Goal: Use online tool/utility: Utilize a website feature to perform a specific function

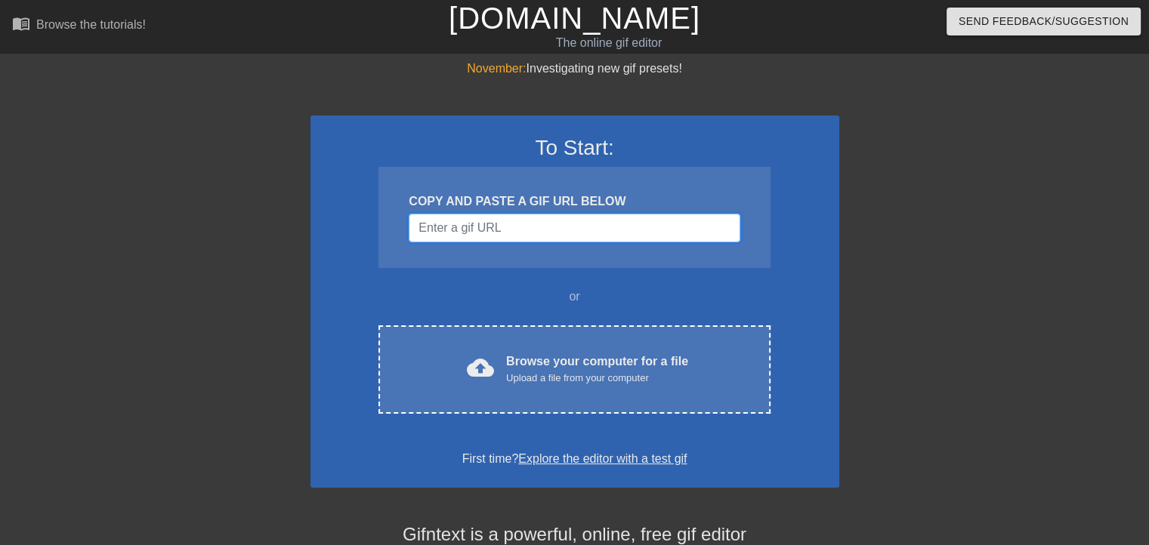
click at [526, 227] on input "Username" at bounding box center [574, 228] width 331 height 29
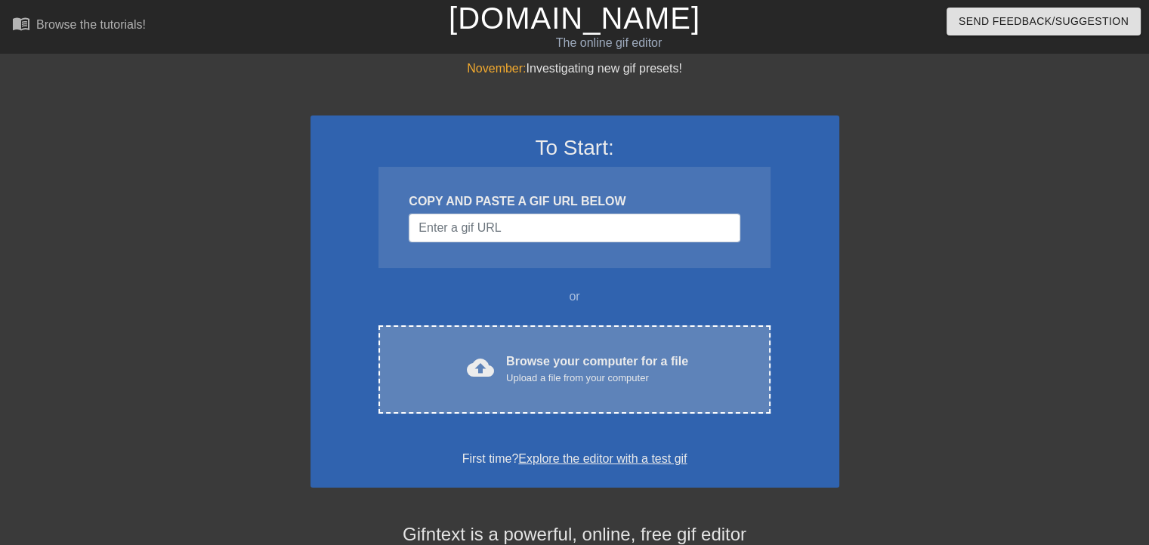
click at [548, 412] on div "cloud_upload Browse your computer for a file Upload a file from your computer C…" at bounding box center [574, 370] width 391 height 88
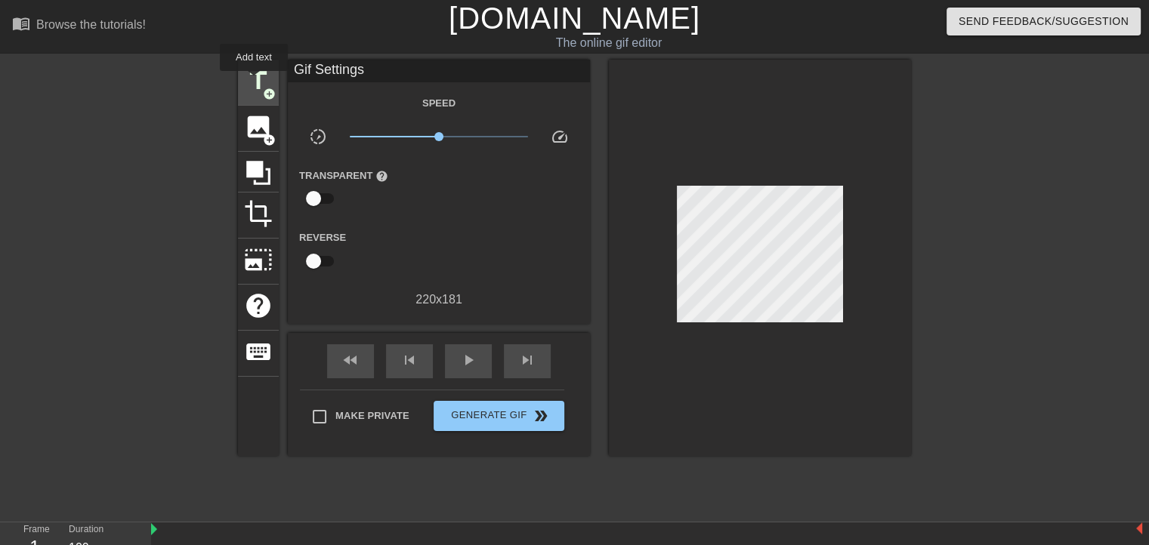
click at [254, 82] on span "title" at bounding box center [258, 80] width 29 height 29
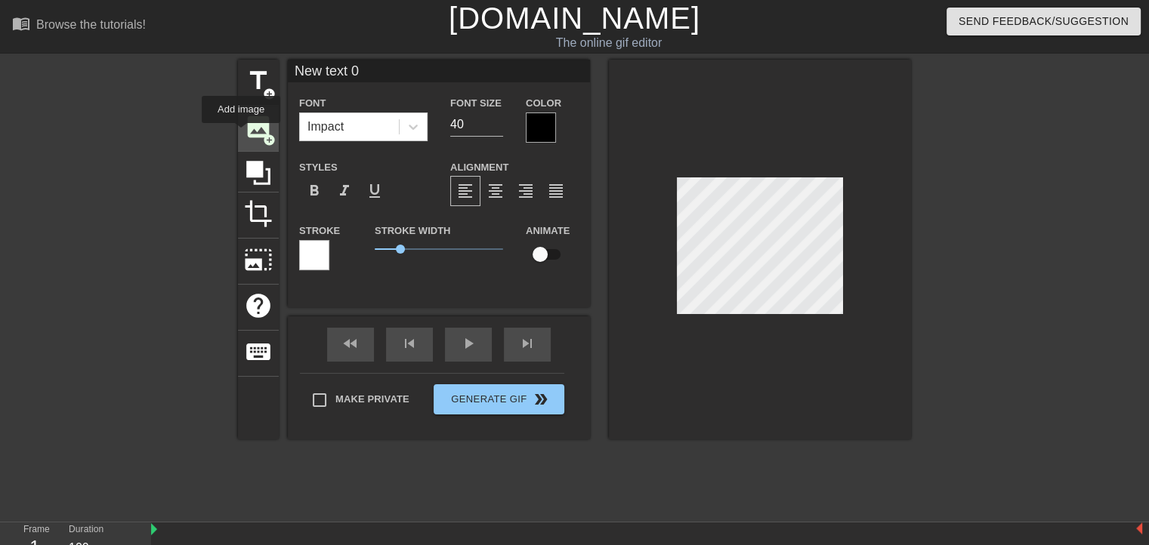
click at [244, 124] on span "image" at bounding box center [258, 127] width 29 height 29
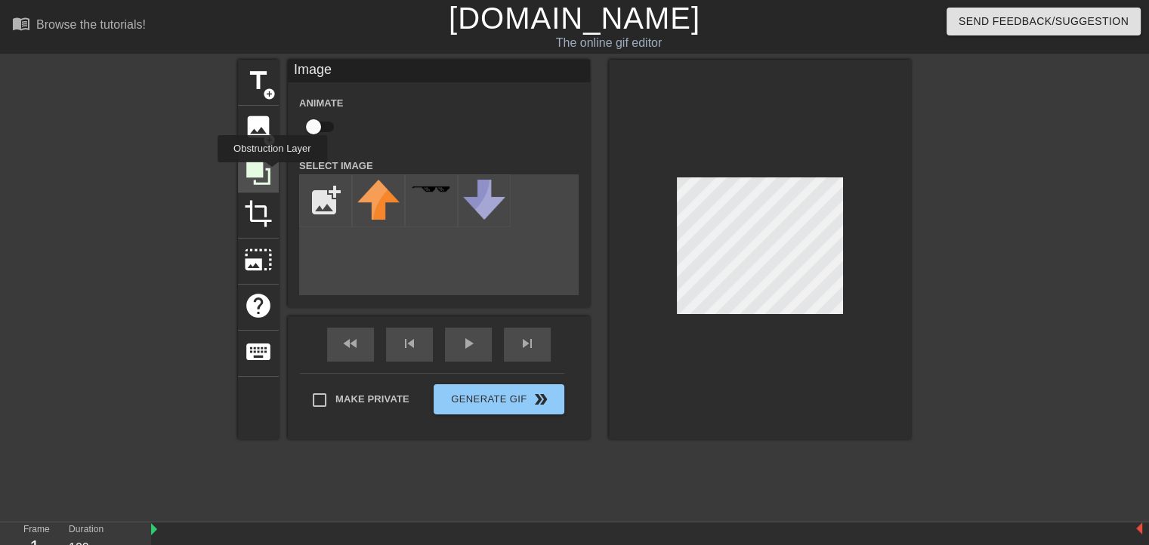
click at [270, 173] on icon at bounding box center [258, 173] width 29 height 29
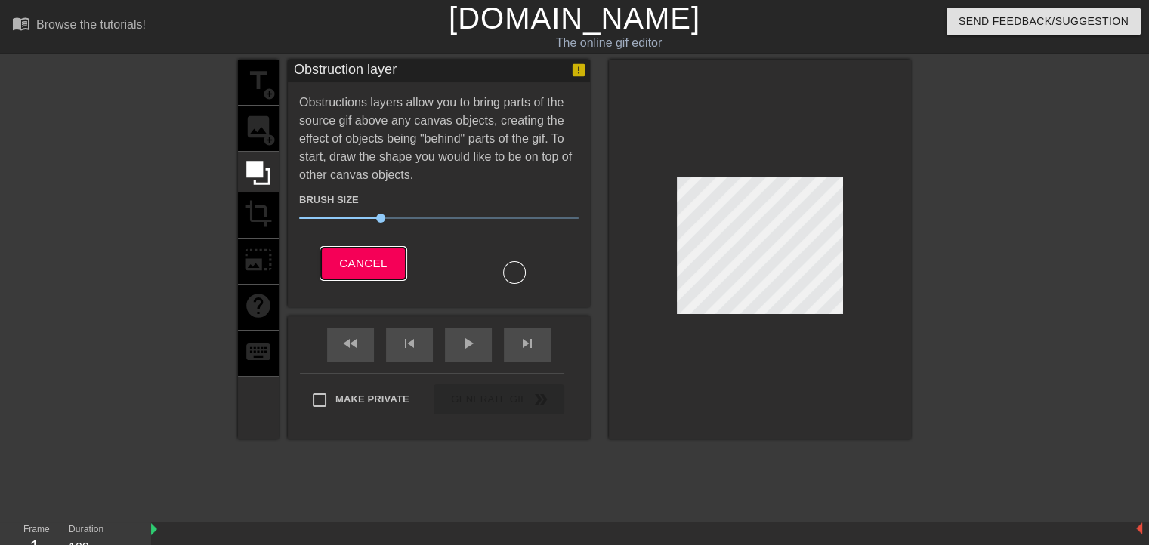
drag, startPoint x: 843, startPoint y: 213, endPoint x: 364, endPoint y: 267, distance: 482.1
click at [364, 267] on span "Cancel" at bounding box center [363, 264] width 48 height 20
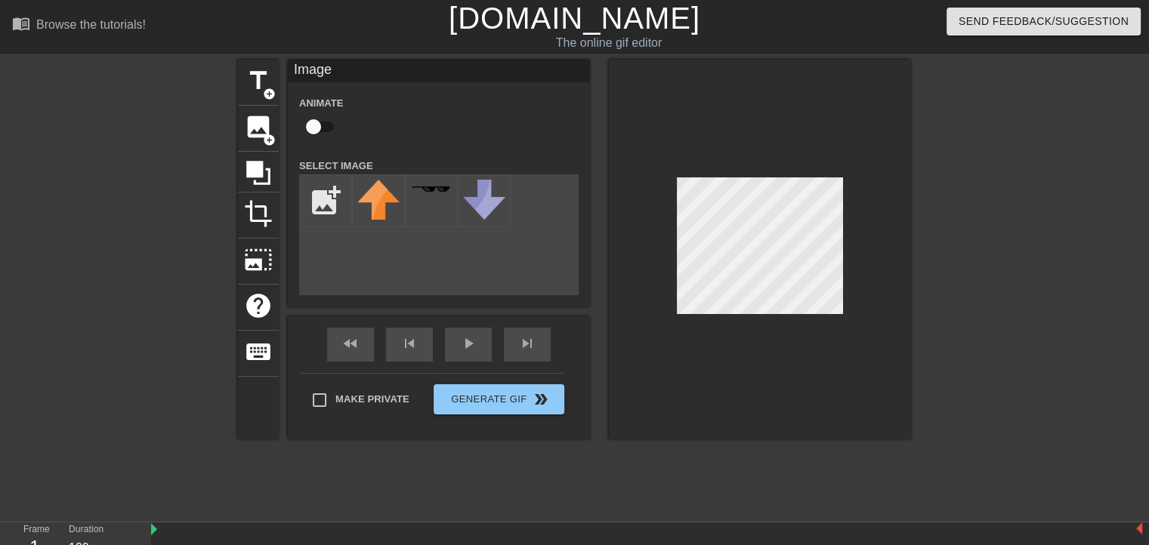
click at [720, 448] on div "title add_circle image add_circle crop photo_size_select_large help keyboard Im…" at bounding box center [574, 286] width 673 height 453
click at [258, 256] on span "photo_size_select_large" at bounding box center [258, 260] width 29 height 29
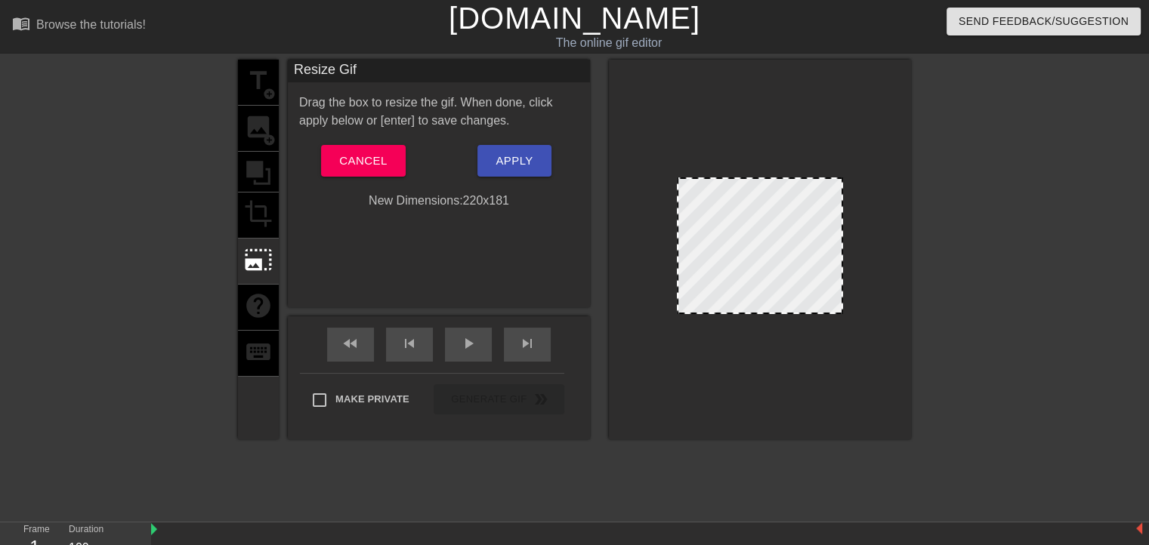
click at [375, 140] on div "Drag the box to resize the gif. When done, click apply below or [enter] to save…" at bounding box center [439, 152] width 280 height 116
click at [374, 153] on span "Cancel" at bounding box center [363, 161] width 48 height 20
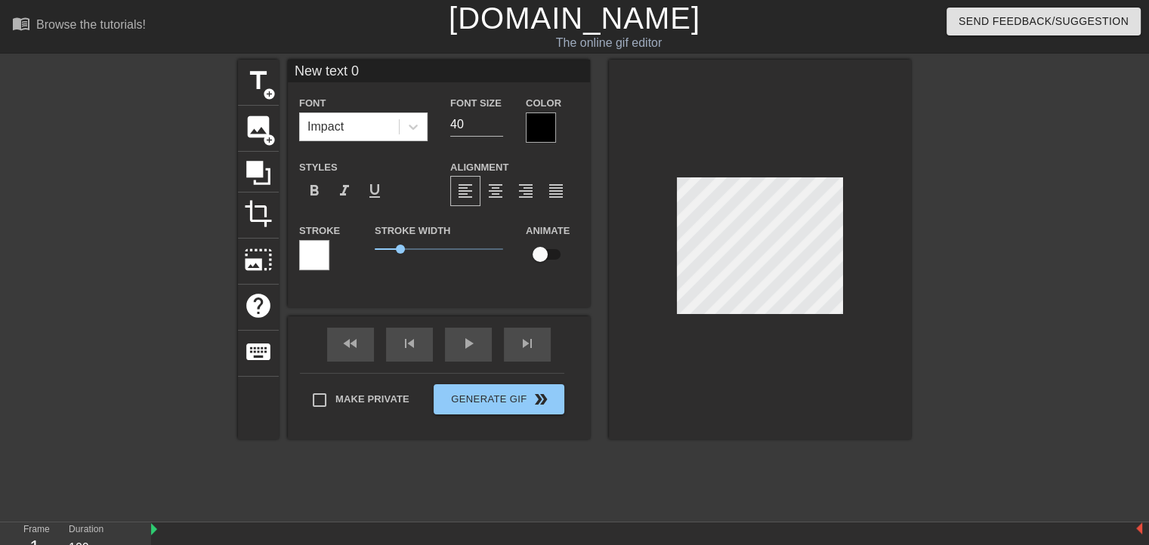
scroll to position [2, 2]
type input "New text"
type textarea "New text"
type input "New text"
type textarea "New text"
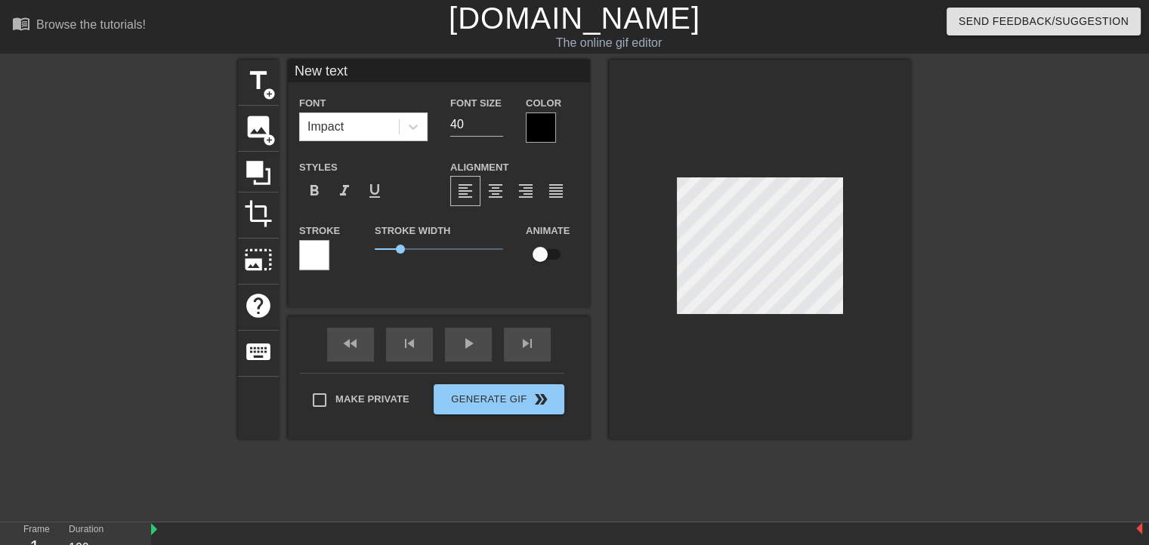
type input "New tex"
type textarea "New tex"
type input "New te"
type textarea "New te"
type input "New t"
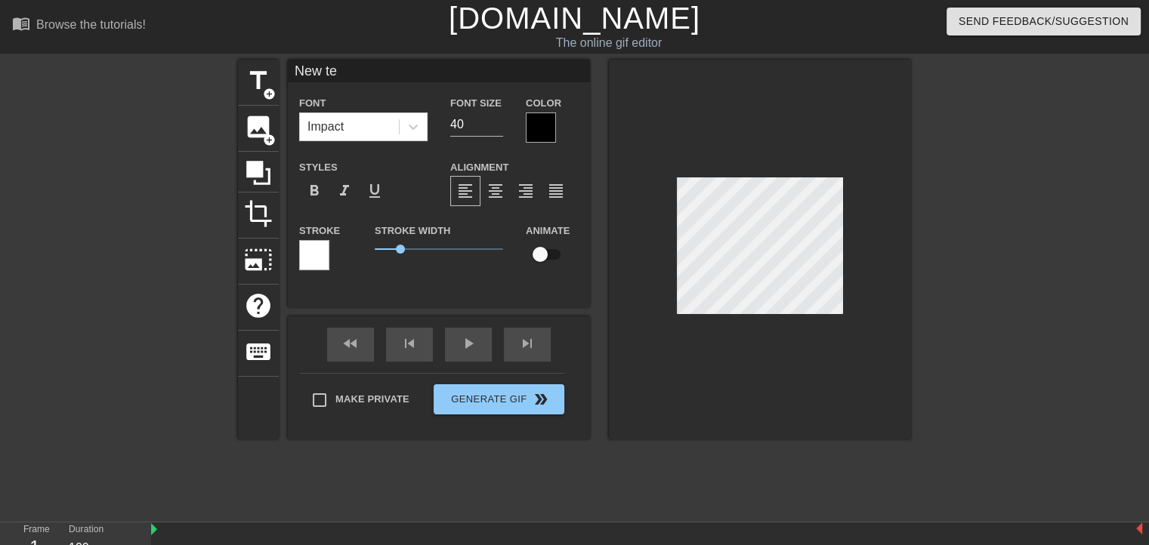
type textarea "New t"
type input "New"
type textarea "New"
type input "New"
type textarea "New"
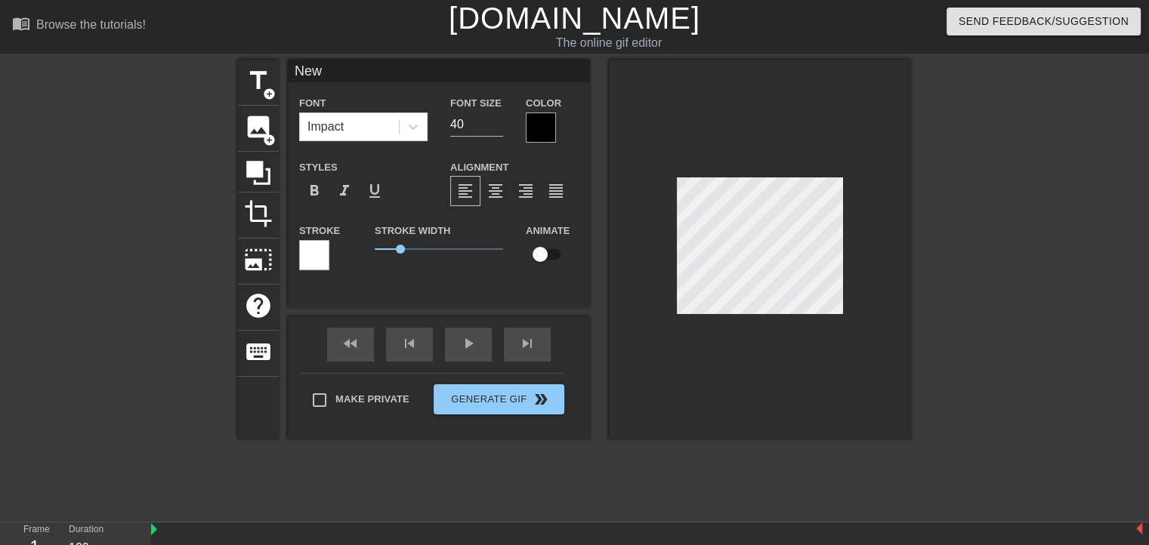
type input "Ne"
type textarea "Ne"
type input "N"
type textarea "N"
type input "R"
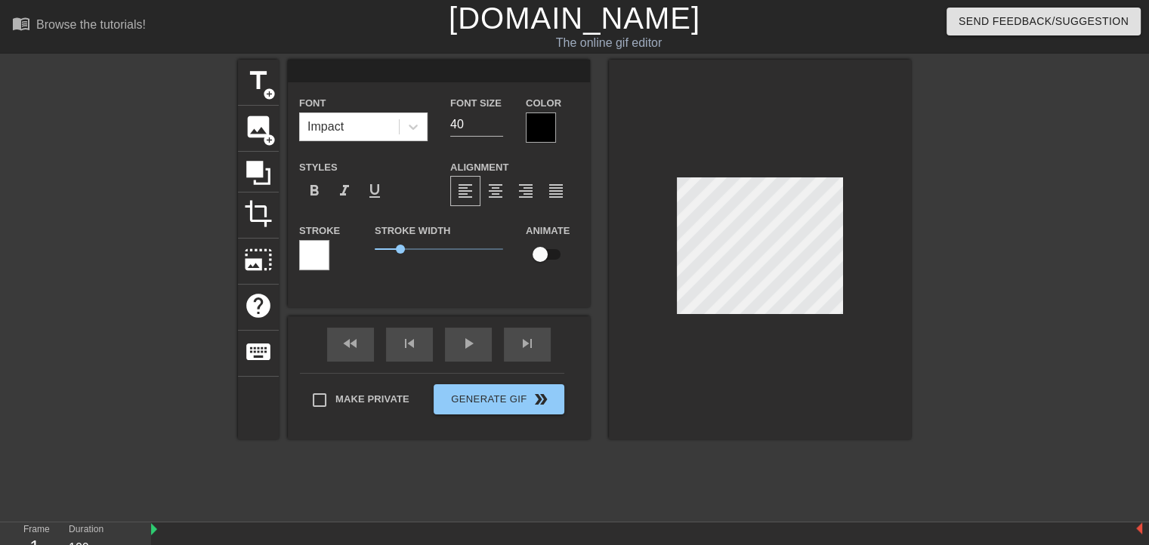
type textarea "R"
type input "RA"
type textarea "RA"
type input "RAI"
type textarea "RAI"
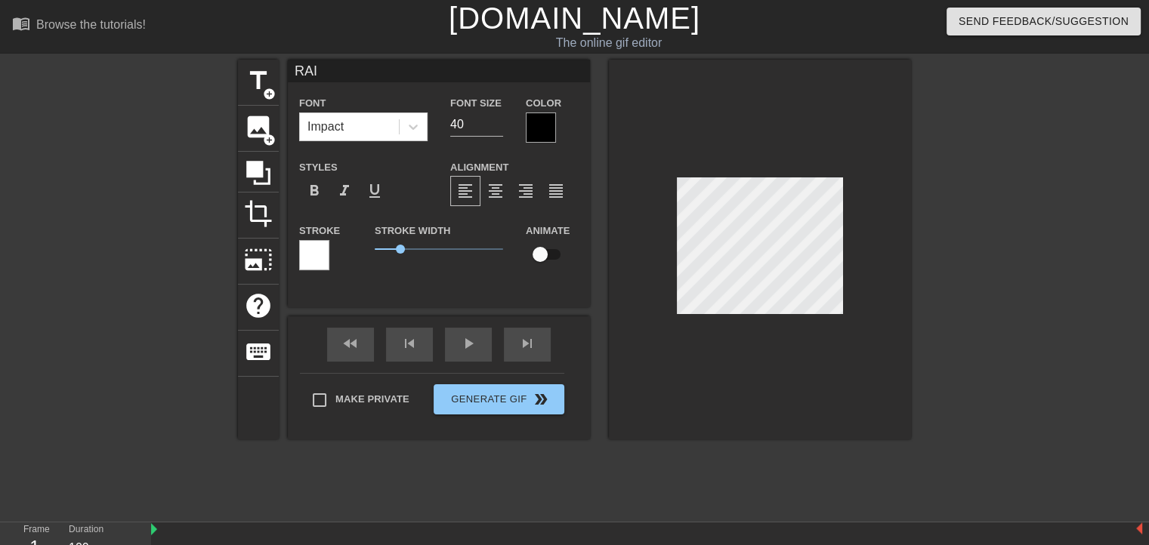
type input "RAII"
type textarea "RAII"
type input "RAI"
type textarea "RAI"
type input "RAID"
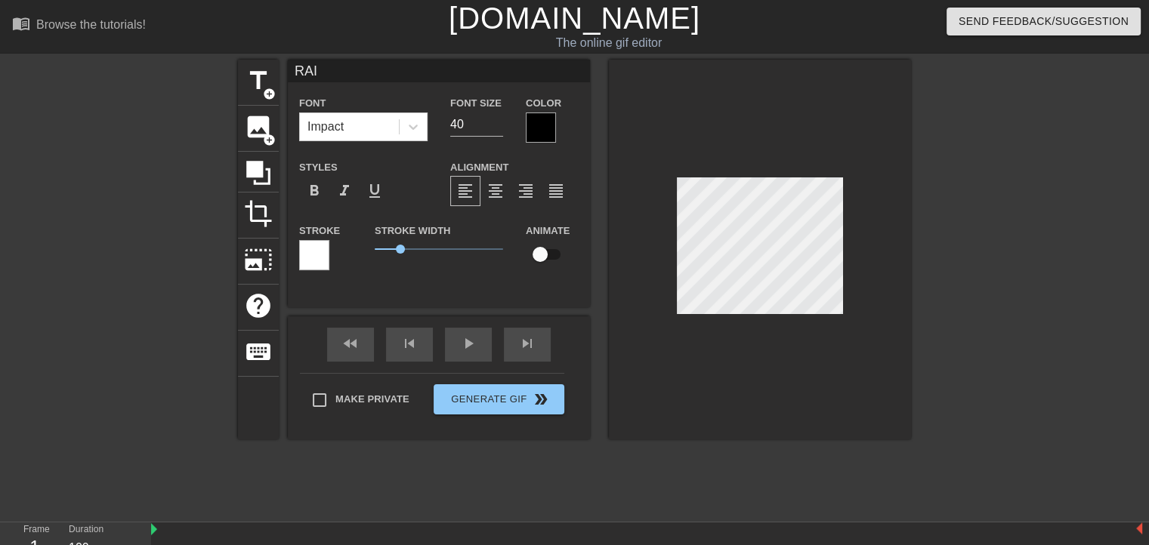
type textarea "RAID"
type input "RAIDE"
type textarea "RAIDE"
type input "RAIDER"
type textarea "RAIDER"
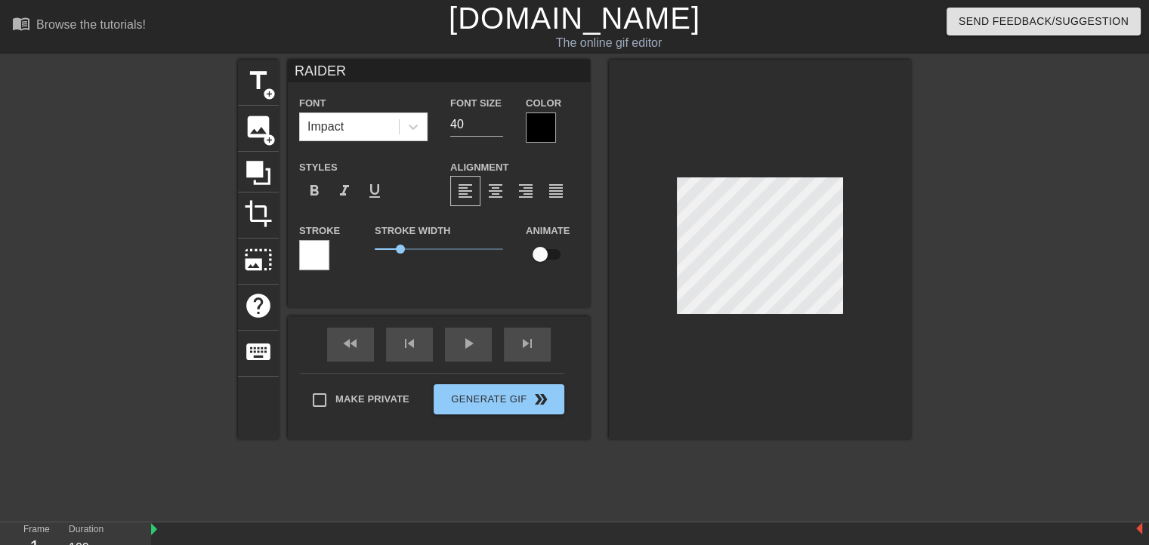
type input "RAIDER"
type textarea "RAIDER"
type input "RAIDER 🥺"
type textarea "RAIDER 🥺"
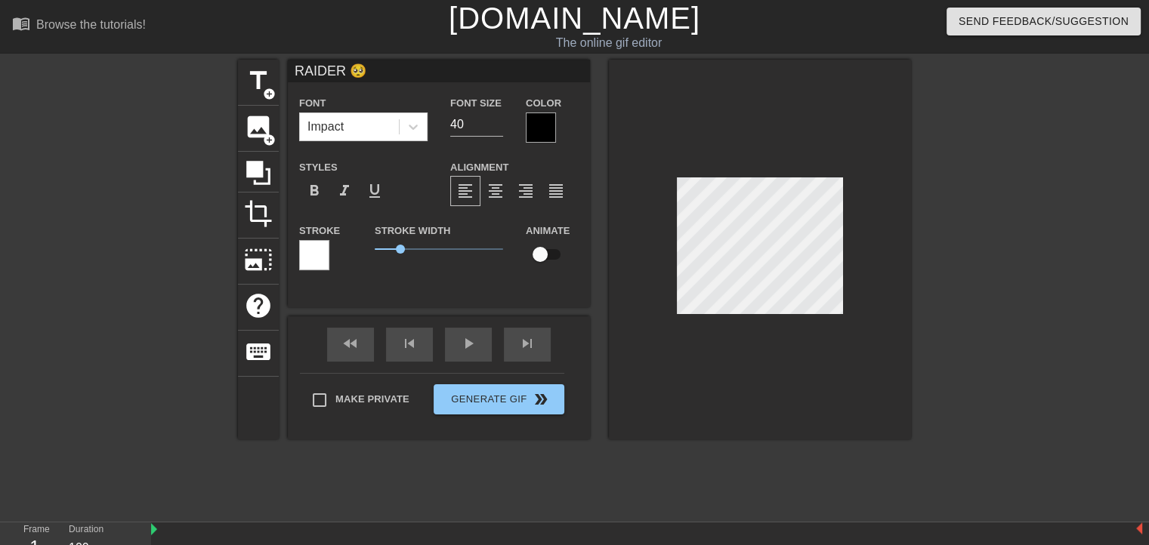
click at [544, 122] on div at bounding box center [541, 128] width 30 height 30
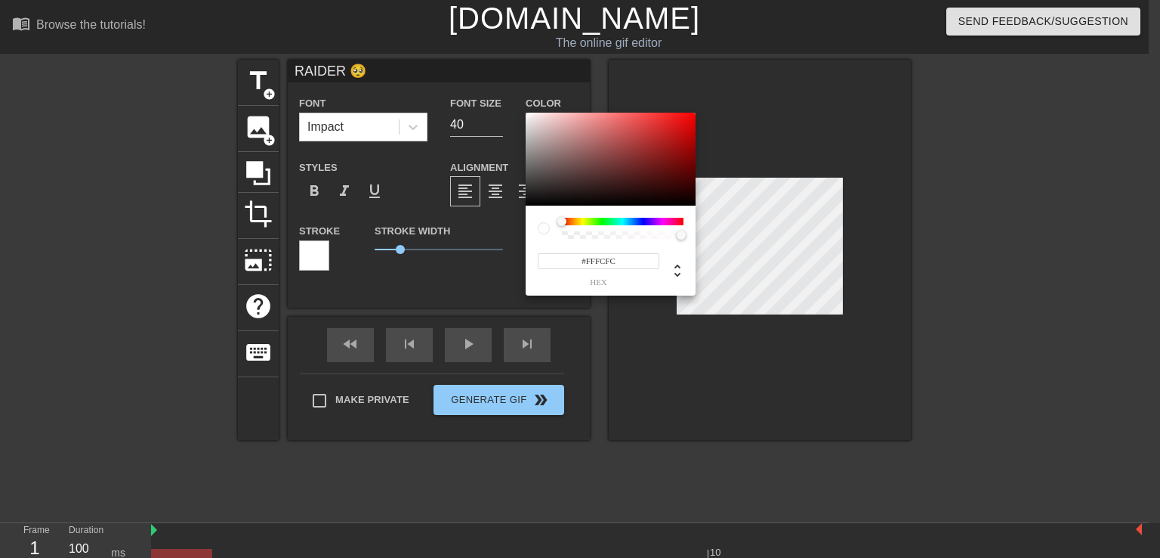
type input "#FFFFFF"
drag, startPoint x: 529, startPoint y: 97, endPoint x: 504, endPoint y: 85, distance: 27.7
click at [505, 86] on div "#FFFFFF hex" at bounding box center [580, 279] width 1160 height 558
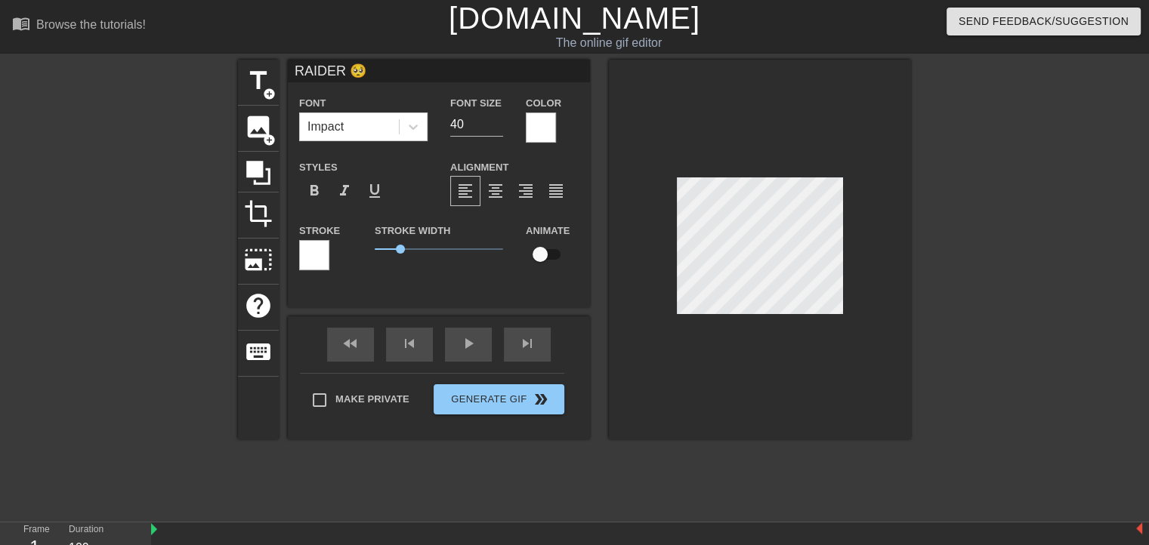
click at [302, 246] on div at bounding box center [314, 255] width 30 height 30
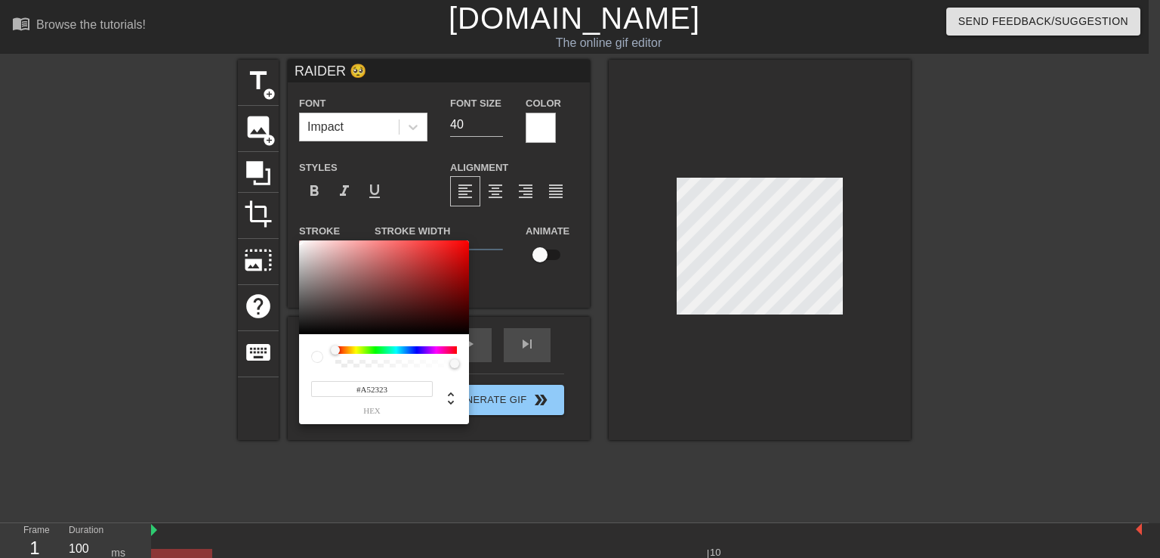
type input "#000000"
drag, startPoint x: 433, startPoint y: 273, endPoint x: 525, endPoint y: 372, distance: 135.8
click at [525, 372] on div "#000000 hex" at bounding box center [580, 279] width 1160 height 558
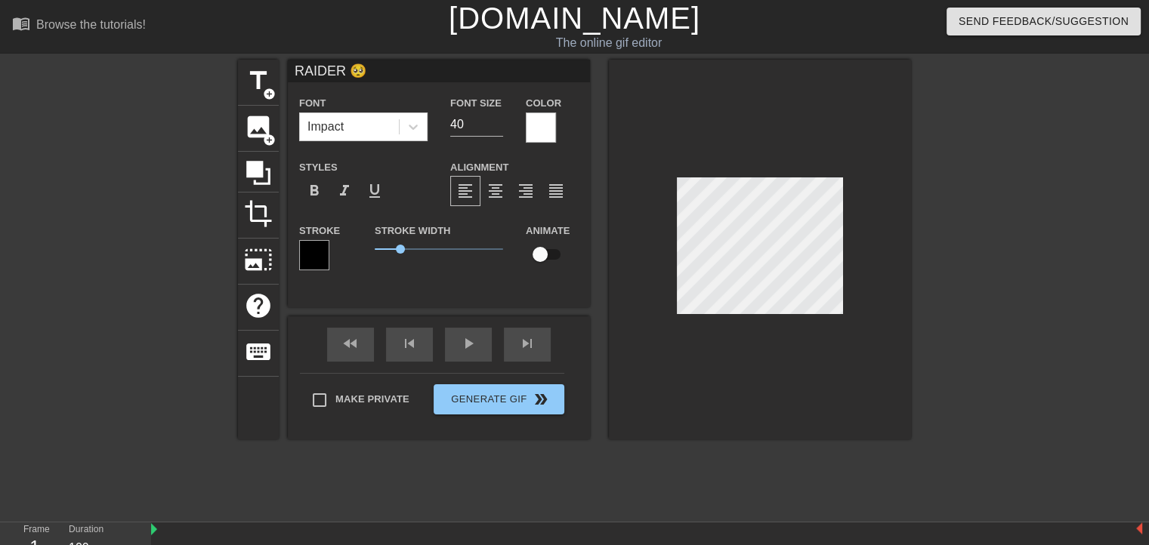
click at [547, 255] on input "checkbox" at bounding box center [540, 254] width 86 height 29
checkbox input "true"
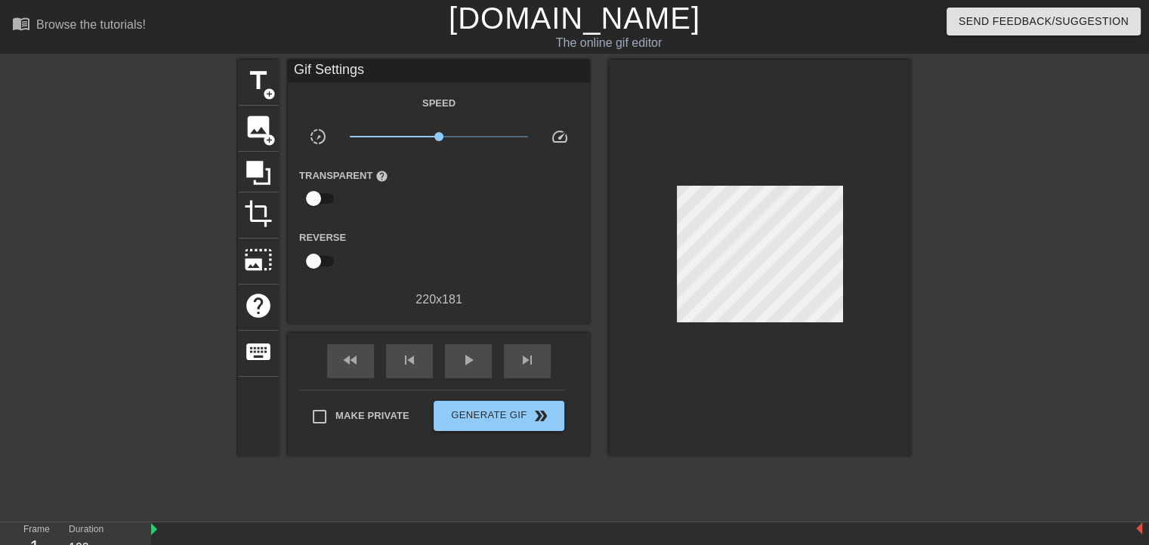
drag, startPoint x: 589, startPoint y: 320, endPoint x: 580, endPoint y: 312, distance: 12.3
click at [586, 317] on div "Gif Settings Speed slow_motion_video x1.00 speed Transparent help Reverse 220 x…" at bounding box center [439, 258] width 302 height 397
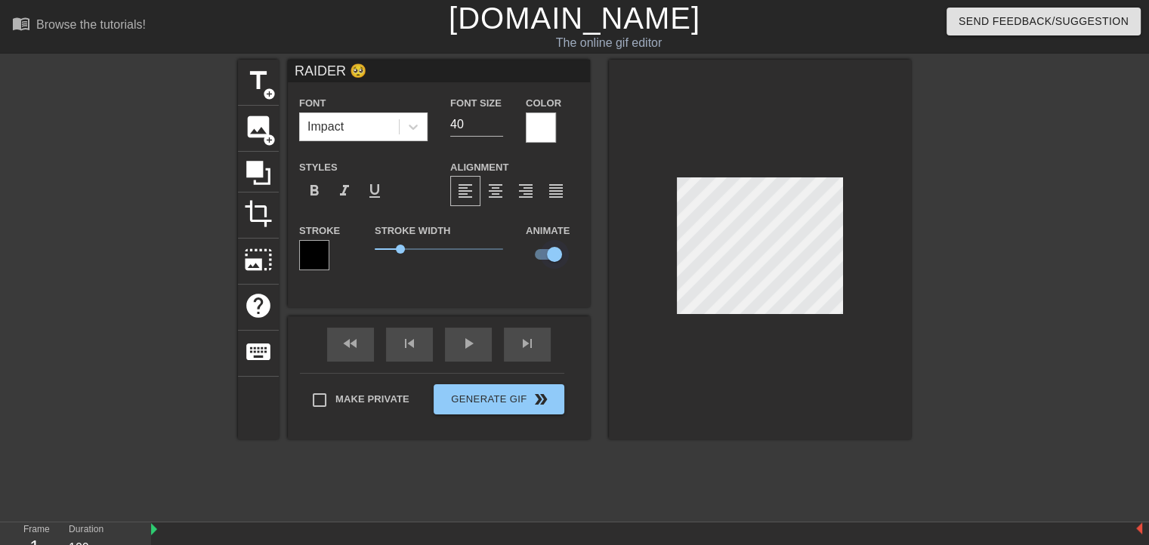
click at [555, 253] on input "checkbox" at bounding box center [554, 254] width 86 height 29
checkbox input "false"
click at [252, 141] on div "image add_circle" at bounding box center [258, 129] width 41 height 46
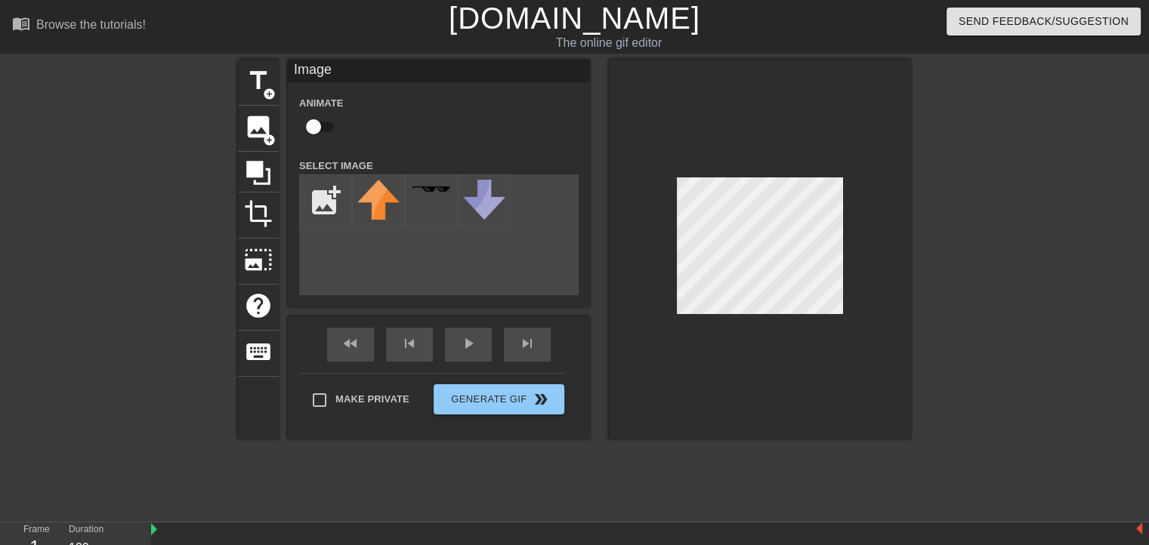
click at [704, 453] on div "title add_circle image add_circle crop photo_size_select_large help keyboard Im…" at bounding box center [574, 286] width 673 height 453
click at [257, 65] on div "title add_circle" at bounding box center [258, 83] width 41 height 46
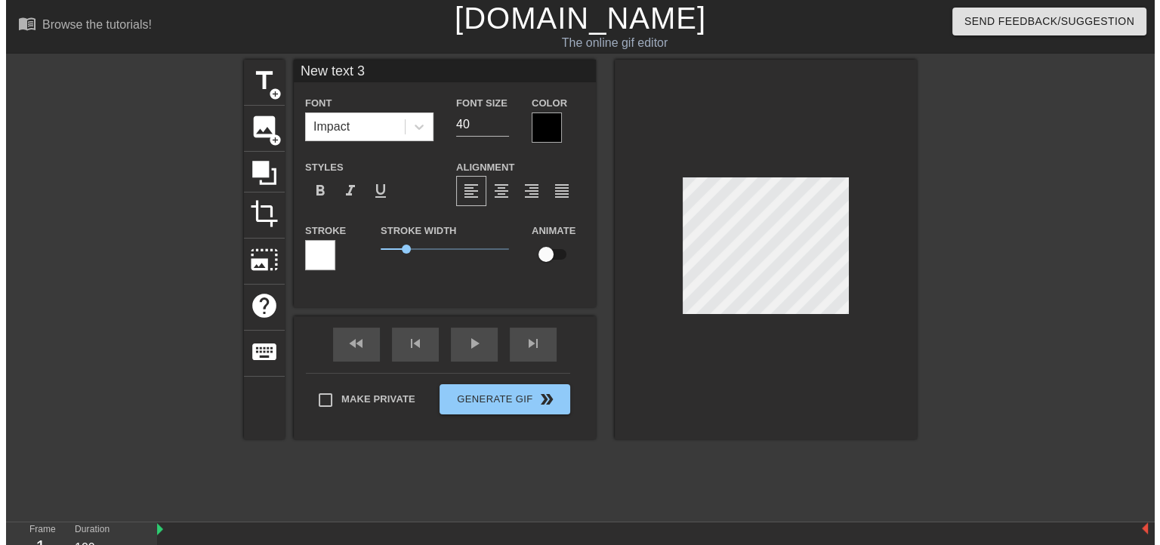
scroll to position [2, 2]
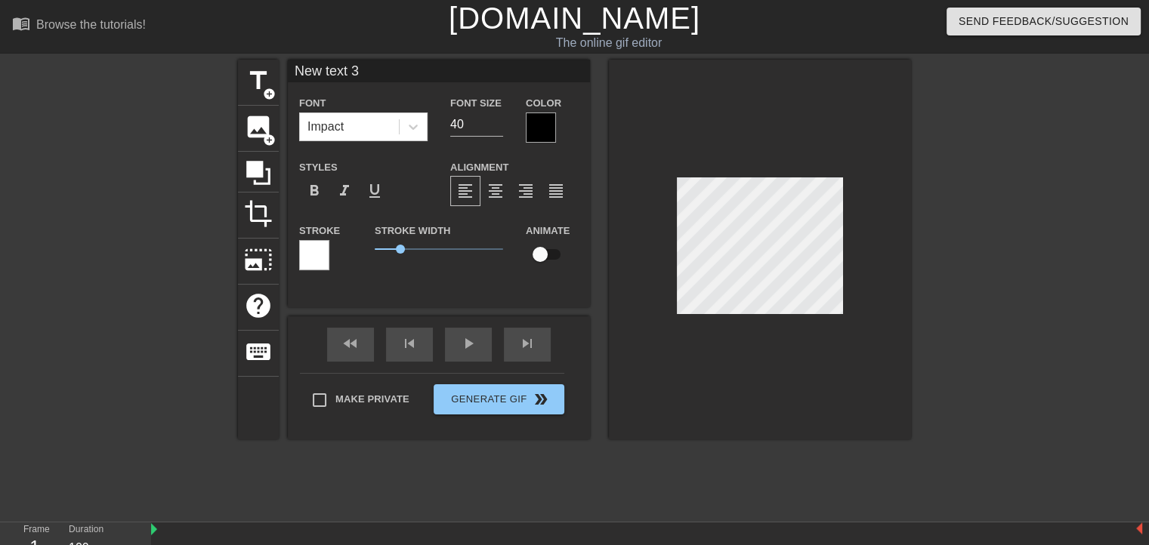
click at [731, 394] on div at bounding box center [760, 250] width 302 height 380
type input "RAIDER 🥺"
click at [550, 254] on input "checkbox" at bounding box center [540, 254] width 86 height 29
checkbox input "true"
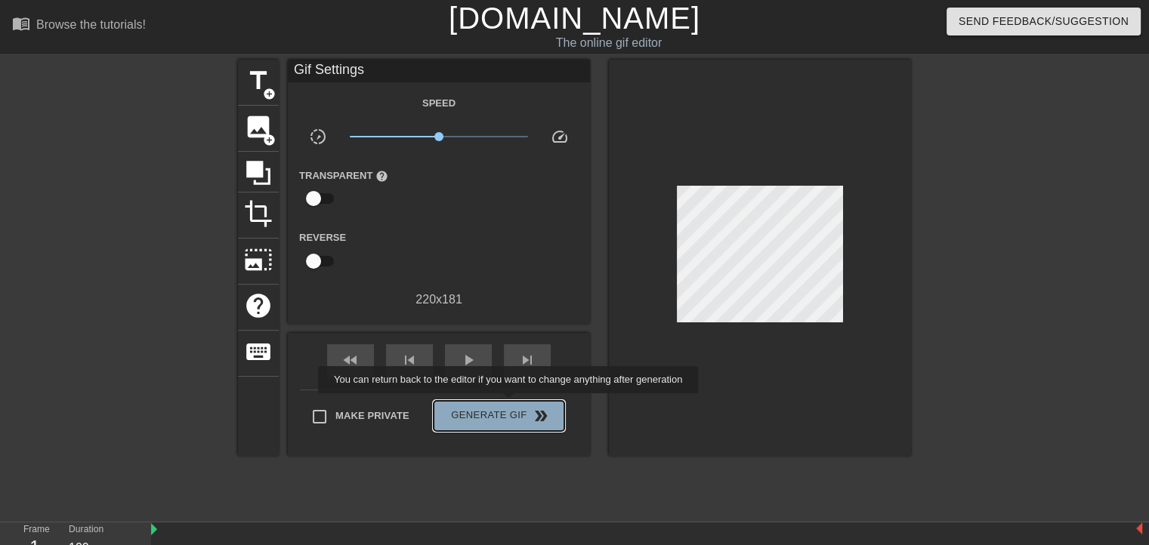
click at [510, 407] on span "Generate Gif double_arrow" at bounding box center [499, 416] width 119 height 18
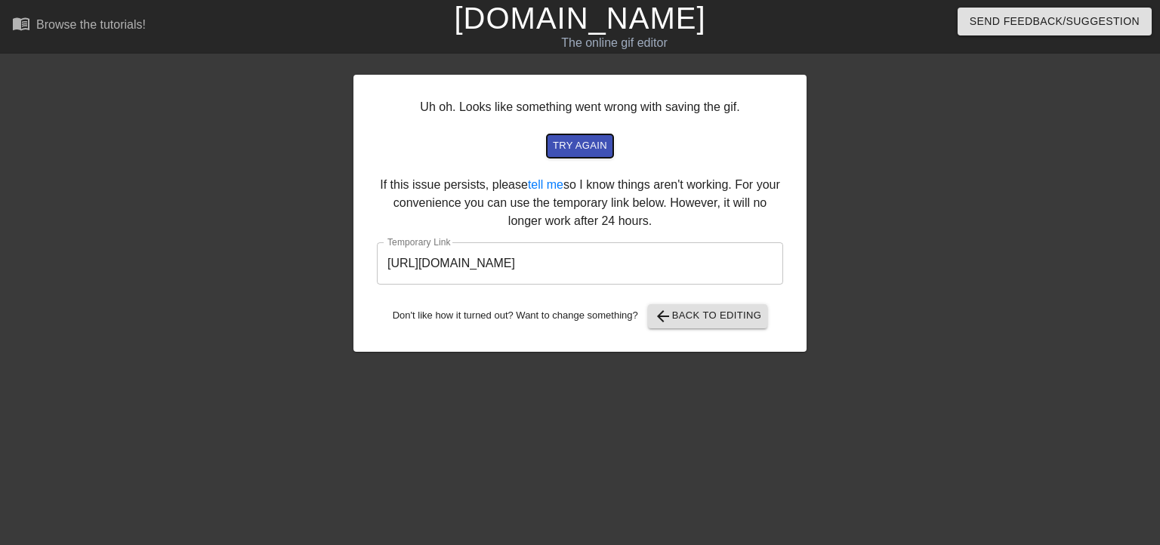
click at [573, 144] on span "try again" at bounding box center [580, 146] width 54 height 17
click at [571, 144] on span "try again" at bounding box center [580, 146] width 54 height 17
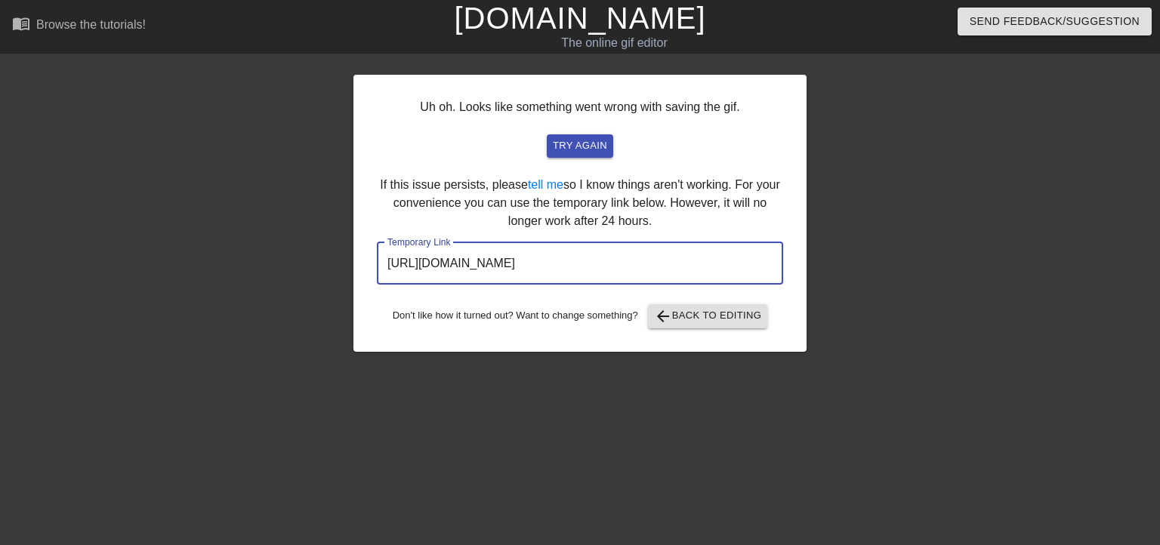
drag, startPoint x: 705, startPoint y: 261, endPoint x: 45, endPoint y: 261, distance: 659.6
click at [45, 261] on div "Uh oh. Looks like something went wrong with saving the gif. try again If this i…" at bounding box center [580, 286] width 1160 height 453
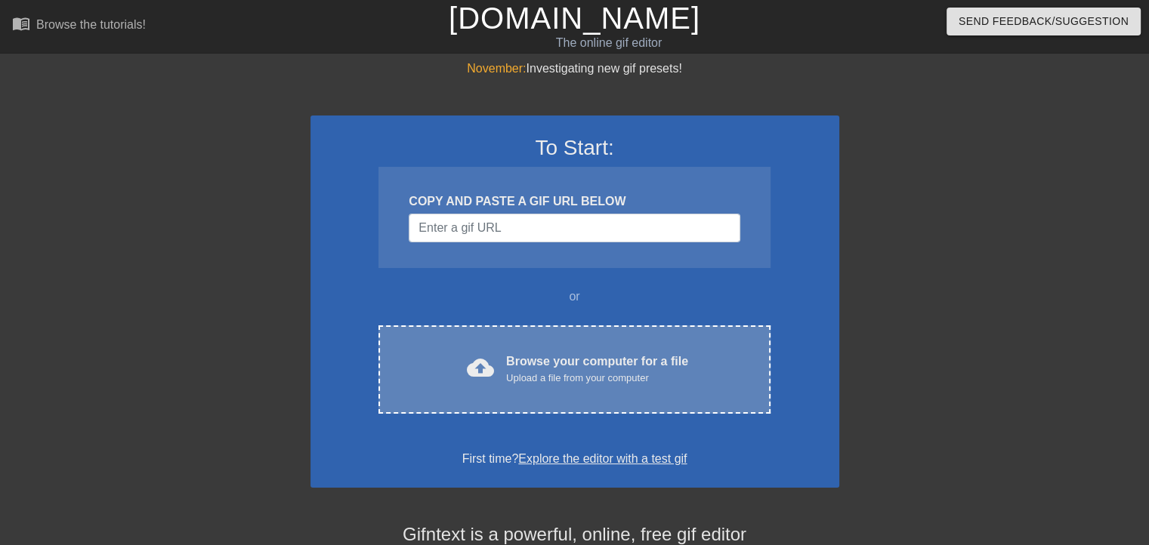
click at [438, 388] on div "cloud_upload Browse your computer for a file Upload a file from your computer C…" at bounding box center [574, 370] width 391 height 88
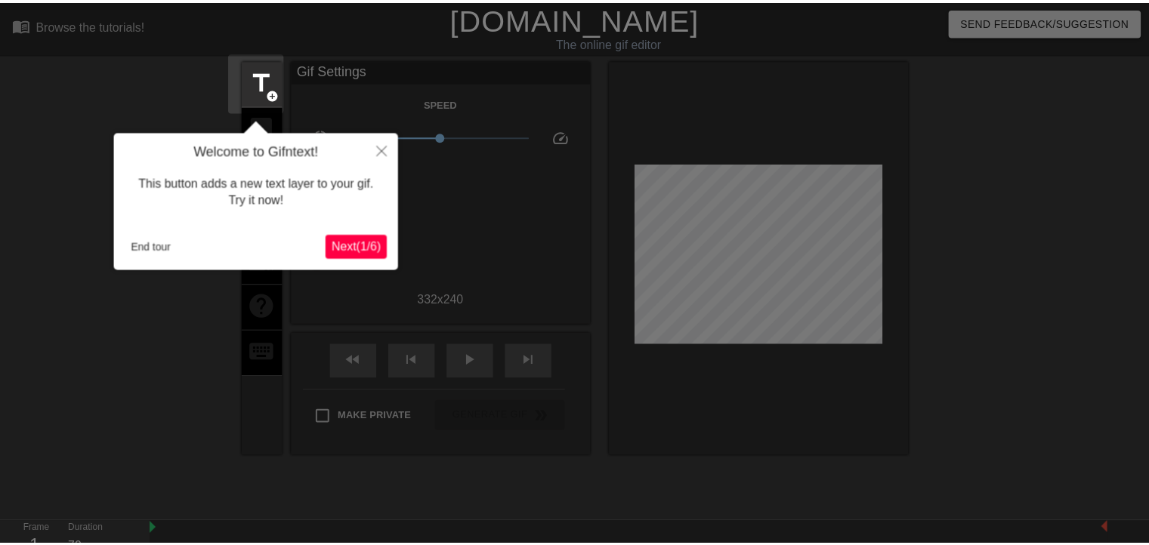
scroll to position [36, 0]
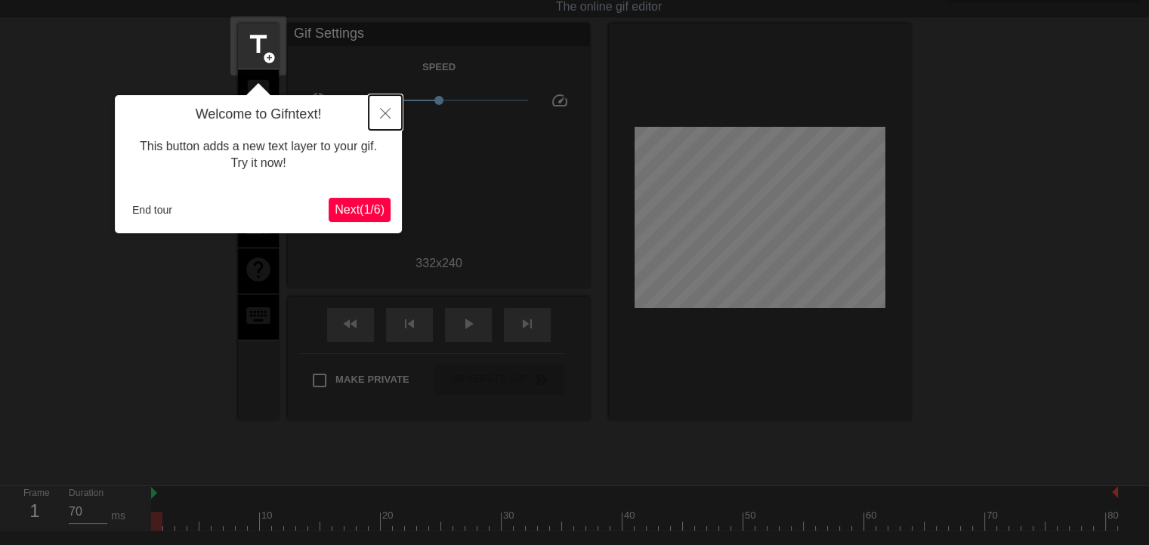
click at [378, 121] on button "Close" at bounding box center [385, 112] width 33 height 35
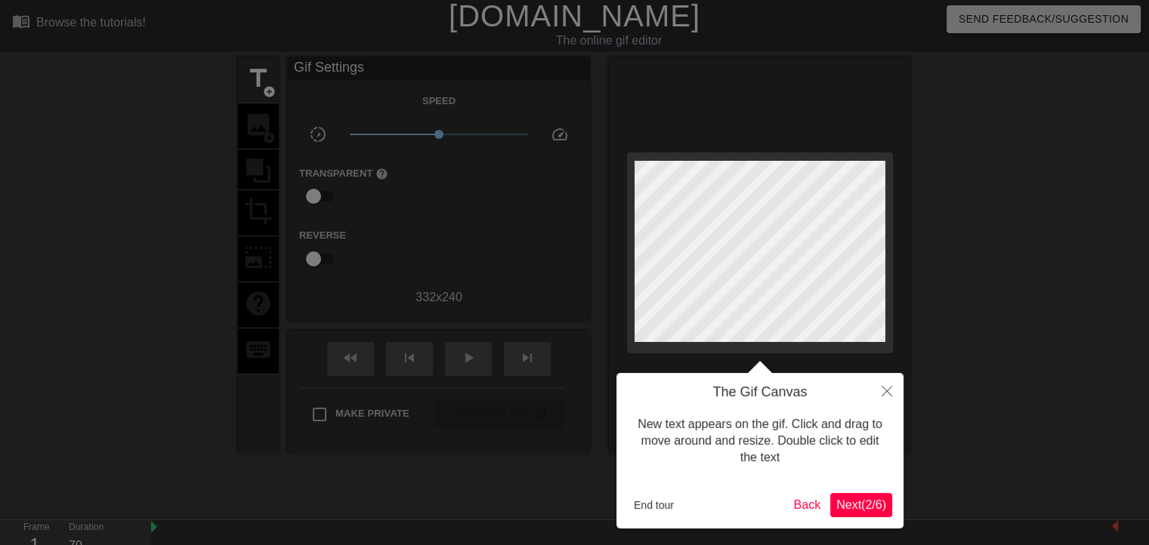
scroll to position [0, 0]
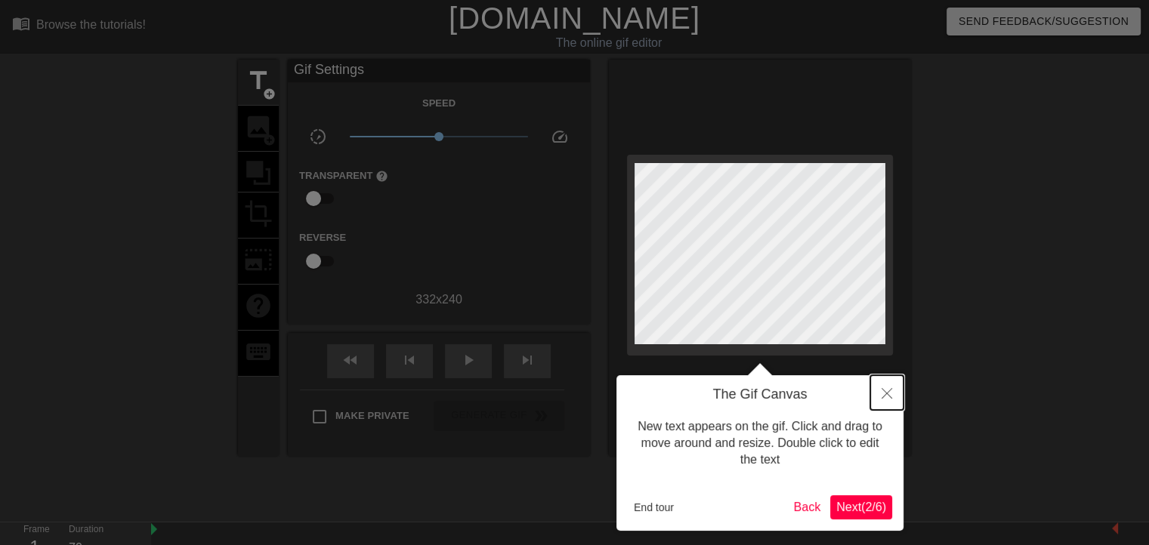
click at [885, 398] on icon "Close" at bounding box center [887, 393] width 11 height 11
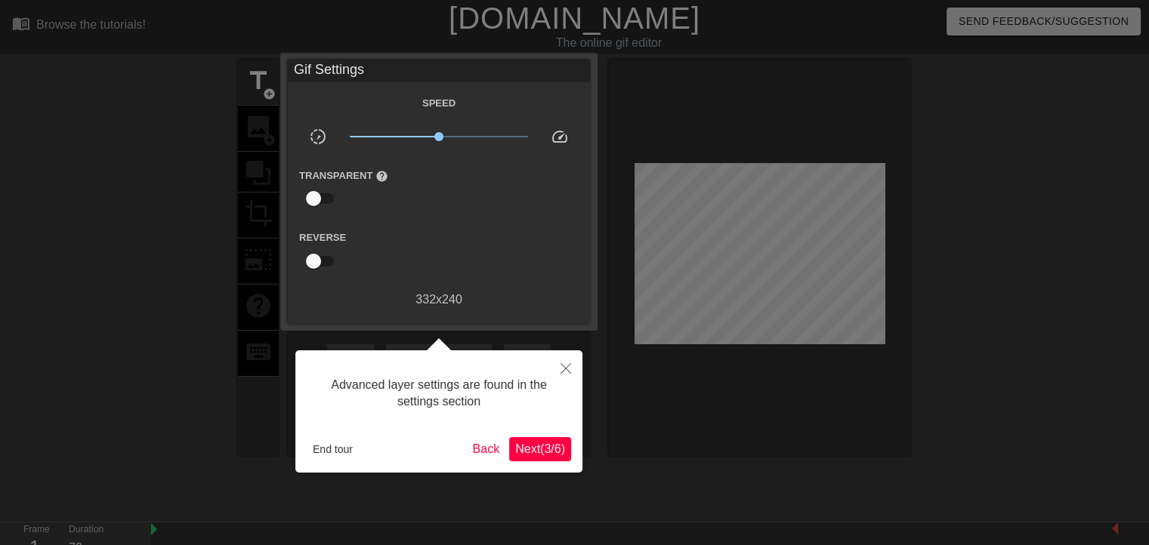
scroll to position [36, 0]
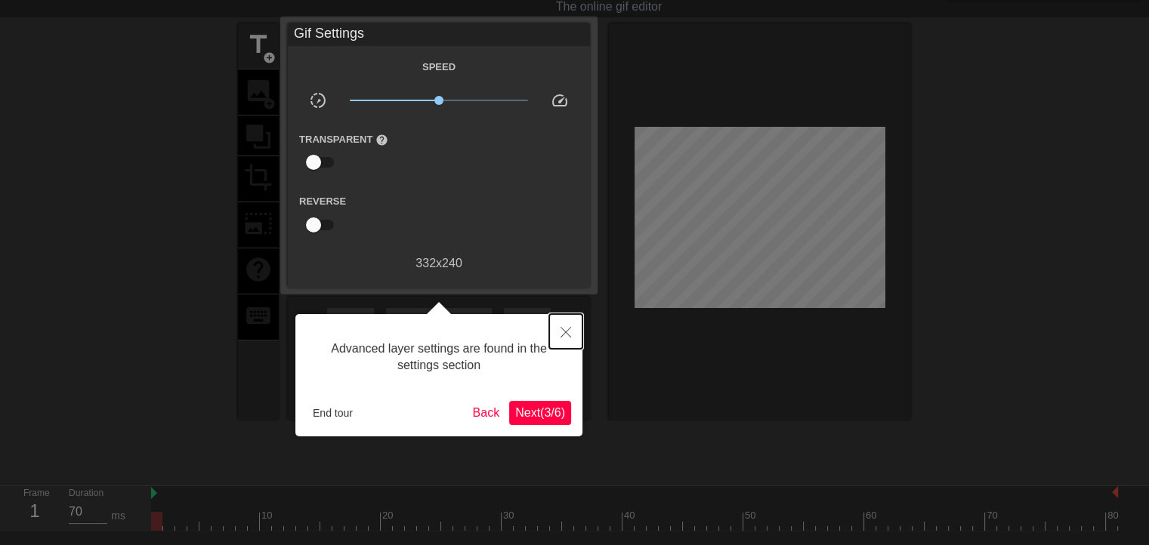
click at [558, 330] on button "Close" at bounding box center [565, 331] width 33 height 35
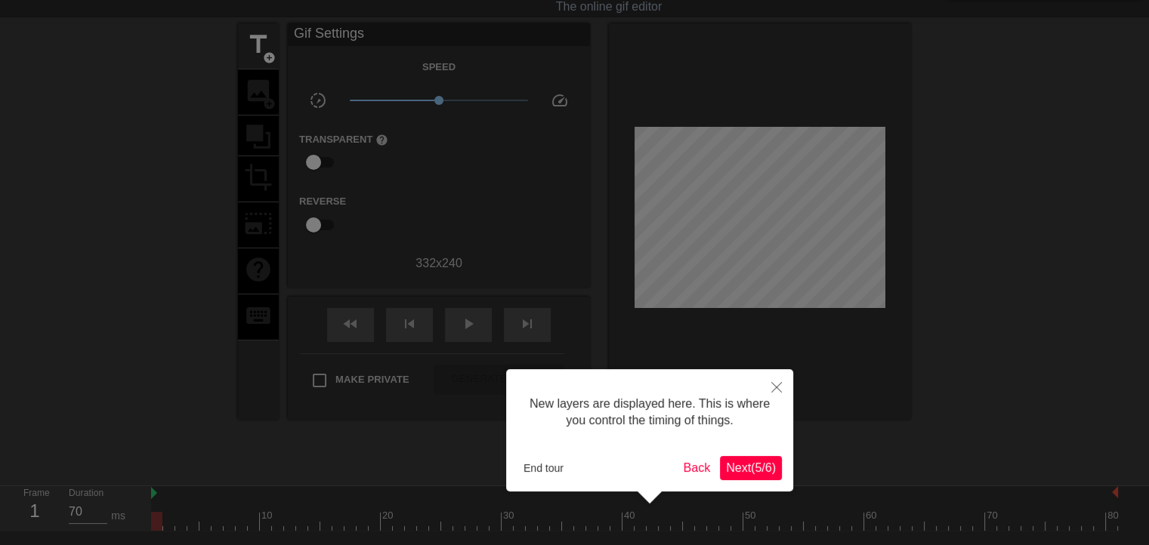
scroll to position [12, 0]
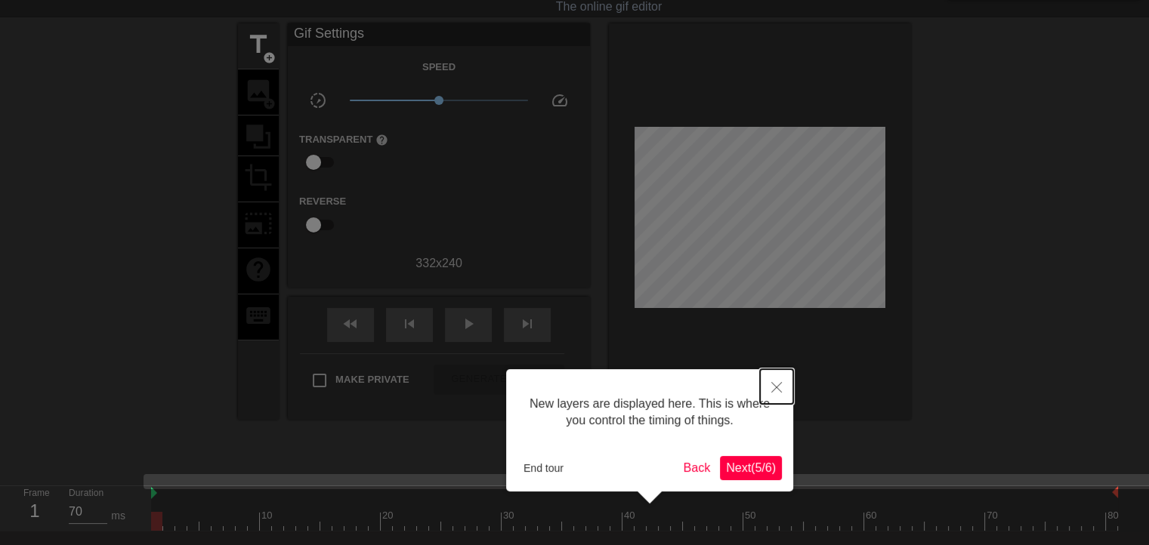
click at [773, 388] on icon "Close" at bounding box center [776, 387] width 11 height 11
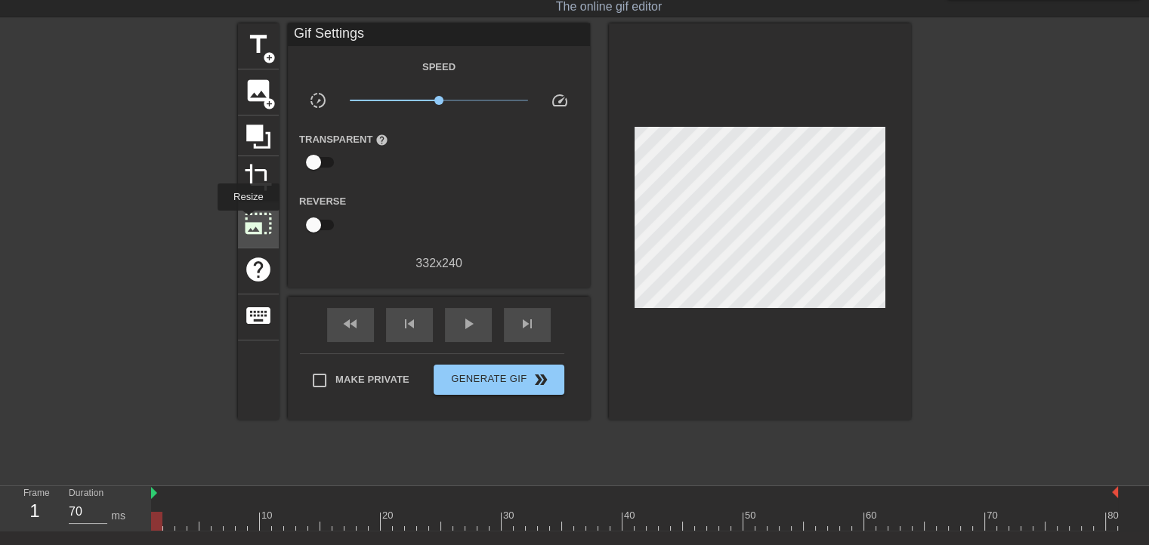
click at [247, 221] on span "photo_size_select_large" at bounding box center [258, 223] width 29 height 29
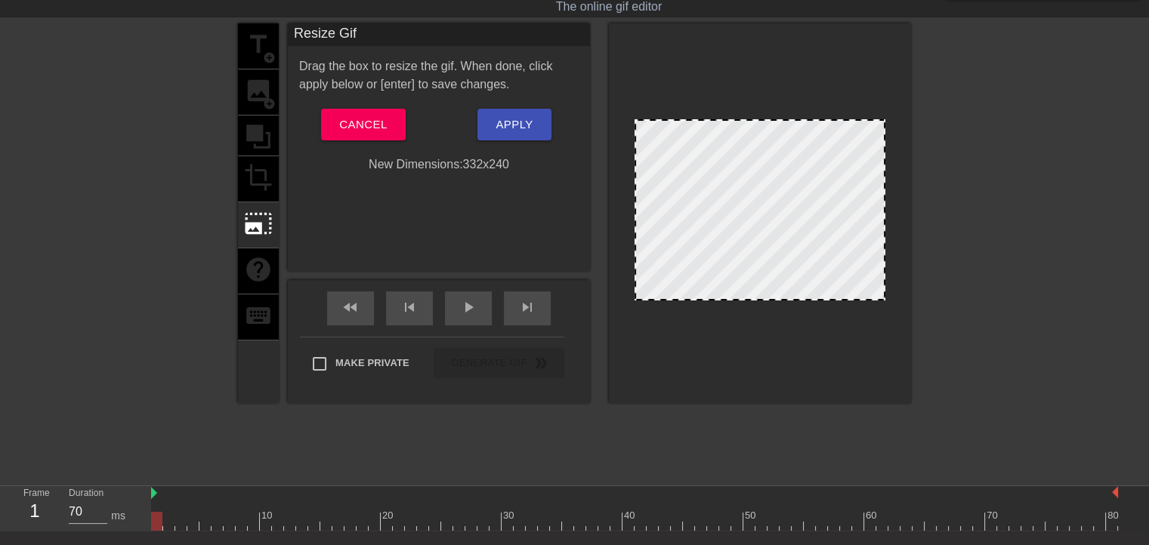
drag, startPoint x: 765, startPoint y: 119, endPoint x: 763, endPoint y: 162, distance: 43.1
click at [771, 157] on div at bounding box center [760, 209] width 251 height 181
drag, startPoint x: 746, startPoint y: 200, endPoint x: 746, endPoint y: 168, distance: 32.5
click at [746, 168] on div at bounding box center [760, 209] width 251 height 181
drag, startPoint x: 707, startPoint y: 167, endPoint x: 710, endPoint y: 116, distance: 51.5
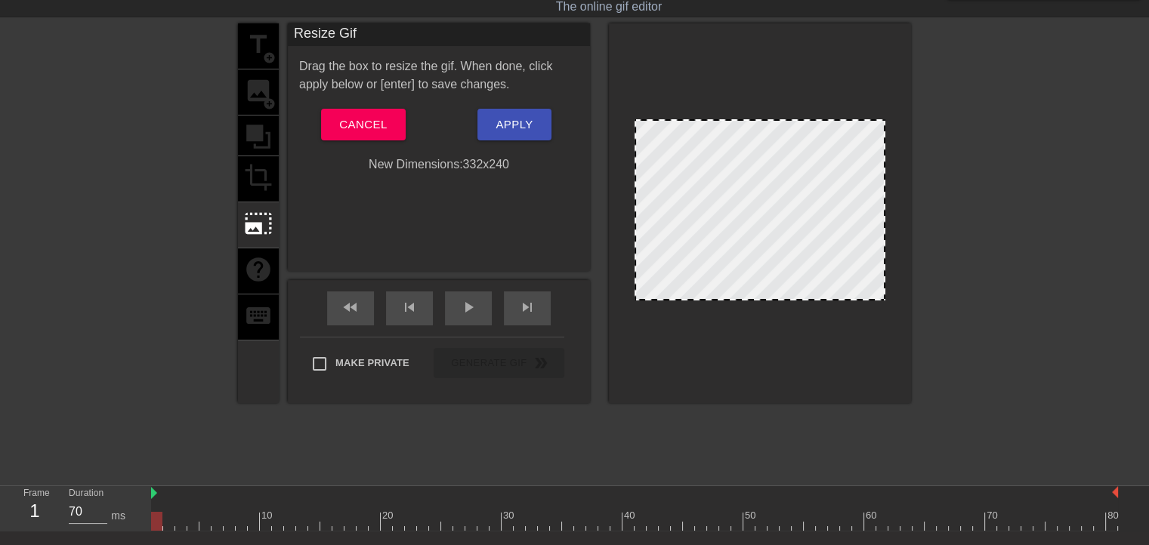
click at [710, 119] on div at bounding box center [760, 209] width 251 height 181
drag, startPoint x: 710, startPoint y: 116, endPoint x: 721, endPoint y: 224, distance: 108.6
click at [721, 224] on div at bounding box center [760, 213] width 302 height 380
drag, startPoint x: 635, startPoint y: 297, endPoint x: 667, endPoint y: 321, distance: 39.9
click at [667, 321] on div at bounding box center [760, 213] width 302 height 380
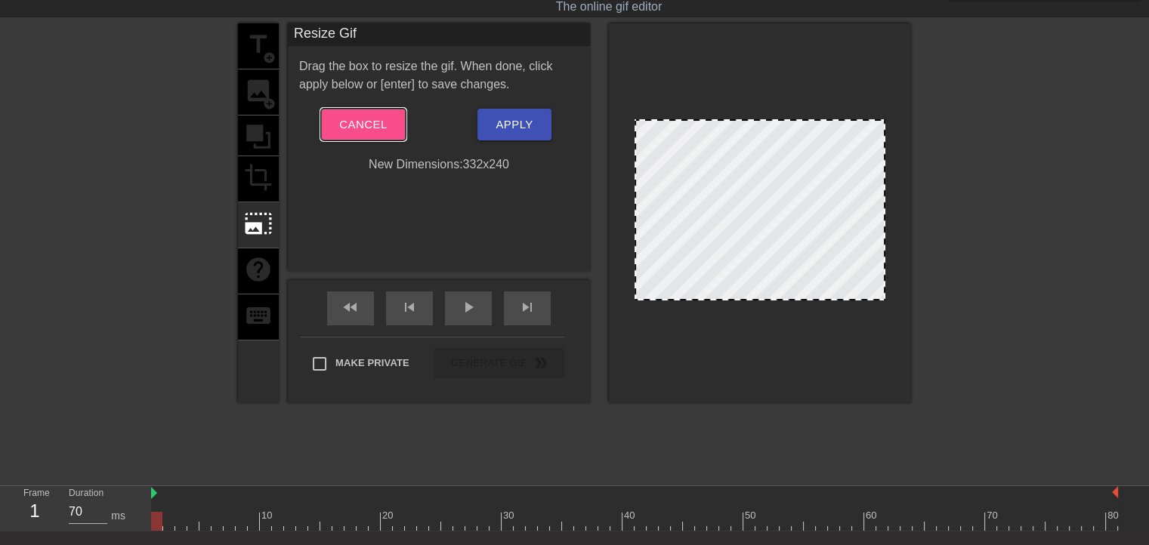
click at [359, 122] on span "Cancel" at bounding box center [363, 125] width 48 height 20
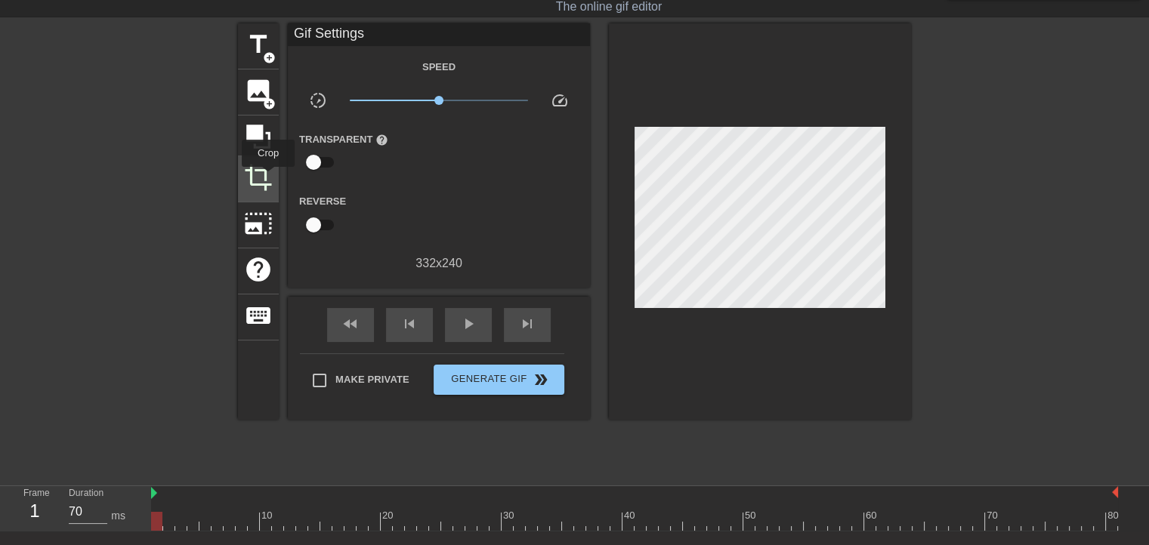
click at [268, 177] on span "crop" at bounding box center [258, 177] width 29 height 29
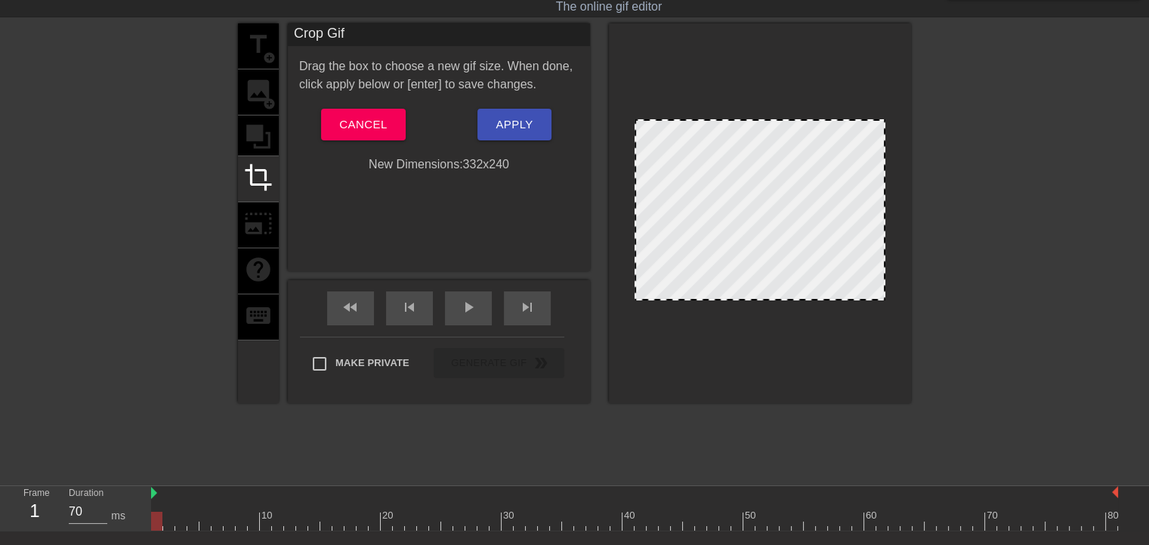
drag, startPoint x: 638, startPoint y: 118, endPoint x: 562, endPoint y: 79, distance: 84.8
click at [562, 79] on div "title add_circle image add_circle crop photo_size_select_large help keyboard Cr…" at bounding box center [574, 213] width 673 height 380
click at [532, 120] on span "Apply" at bounding box center [514, 125] width 37 height 20
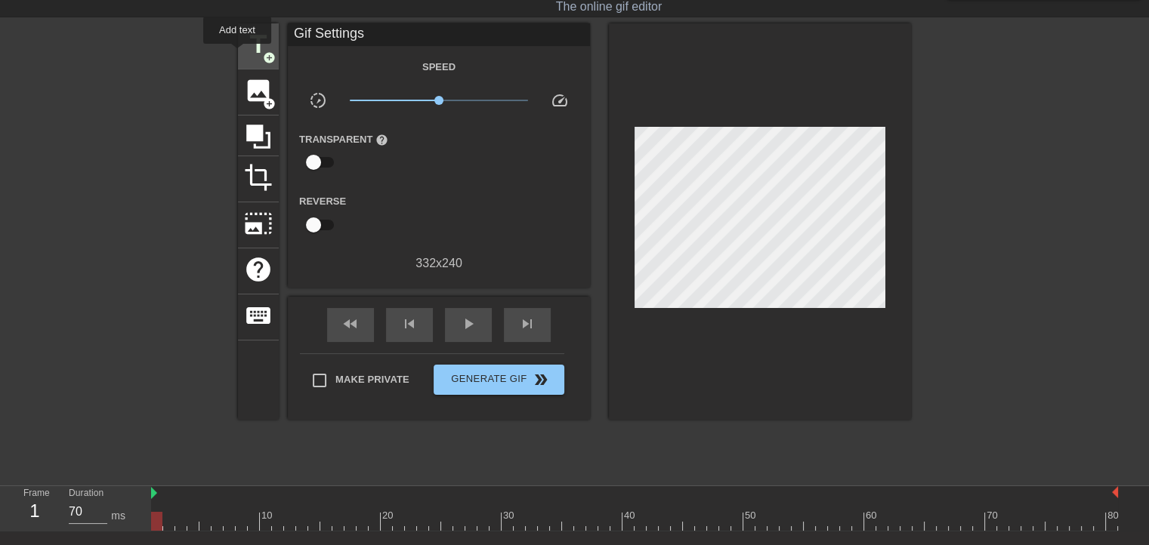
click at [245, 47] on span "title" at bounding box center [258, 44] width 29 height 29
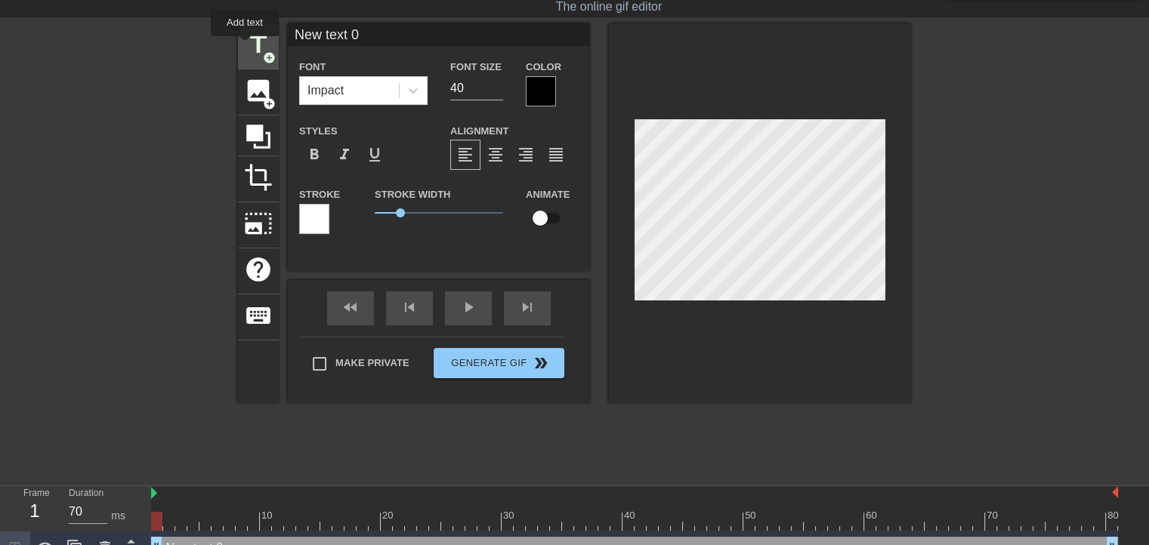
scroll to position [0, 0]
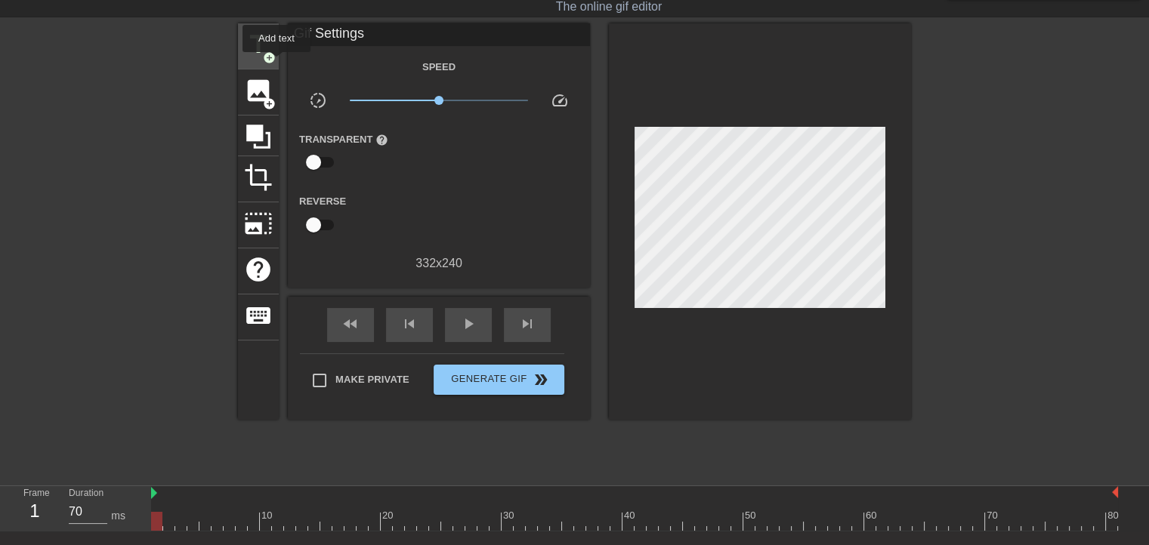
click at [267, 47] on span "title" at bounding box center [258, 44] width 29 height 29
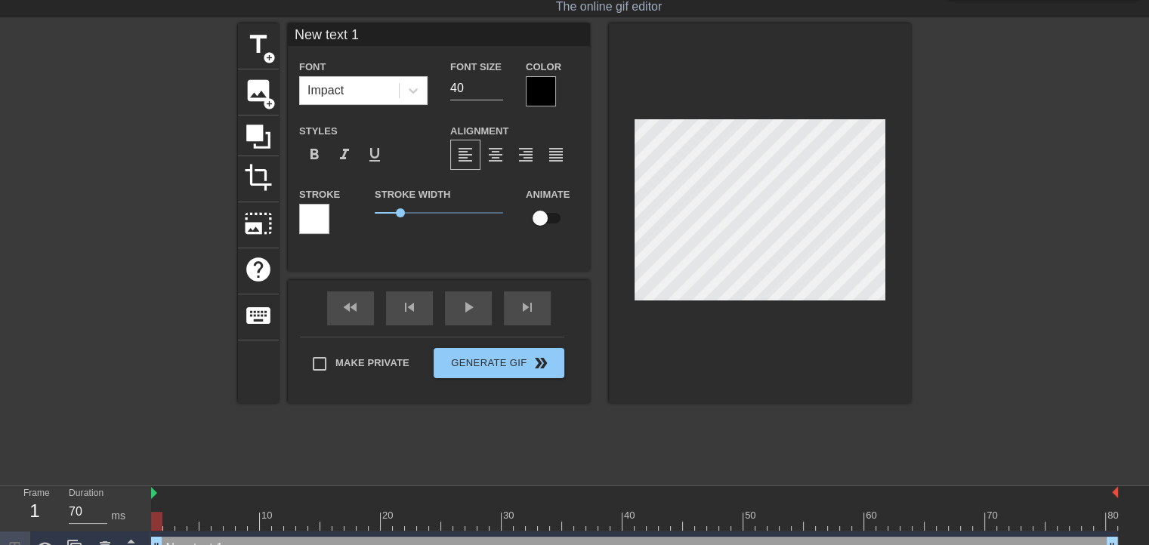
scroll to position [2, 2]
type input "New text"
type textarea "New text"
type input "New text"
type textarea "New text"
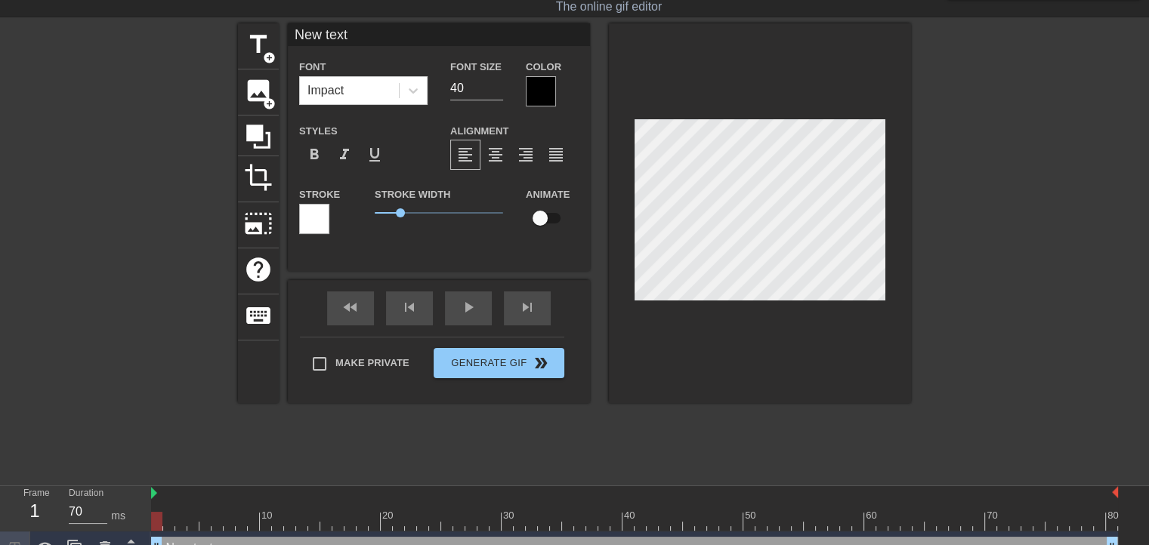
type input "New tex"
type textarea "New tex"
type input "New te"
type textarea "New te"
type input "New t"
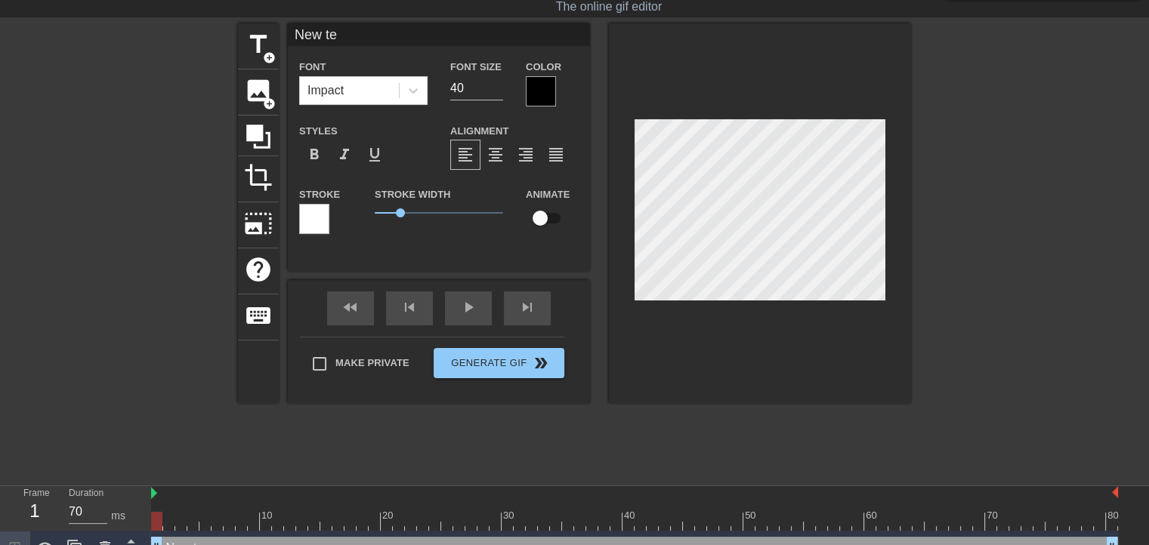
type textarea "New t"
type input "New"
type textarea "New"
type input "New"
type textarea "New"
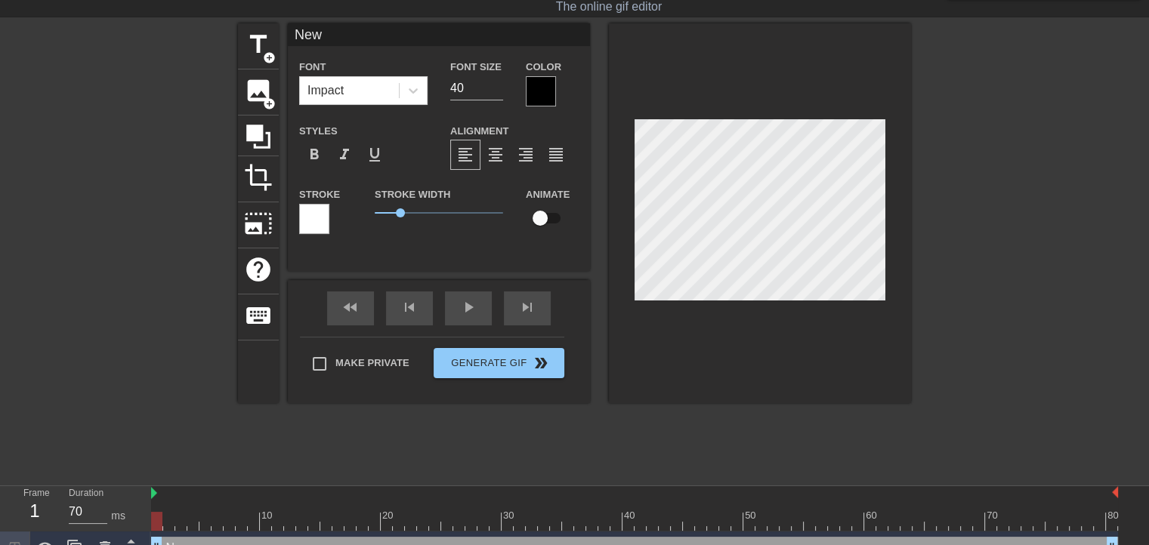
type input "Ne"
type textarea "Ne"
type input "N"
type textarea "N"
type input "H"
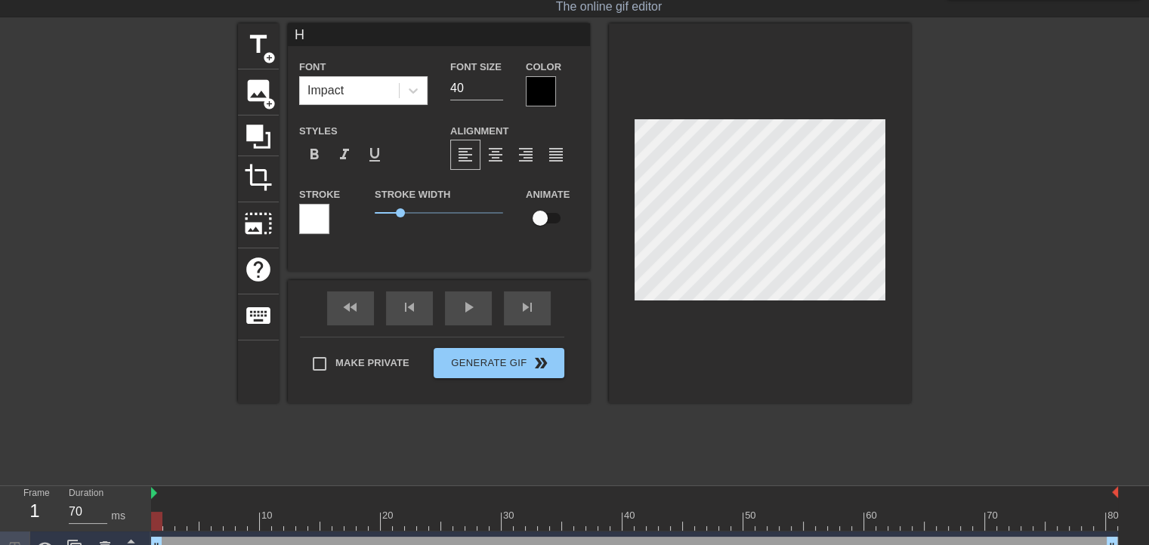
type textarea "H"
type input "HO"
type textarea "HO"
type input "HOP"
type textarea "HOP"
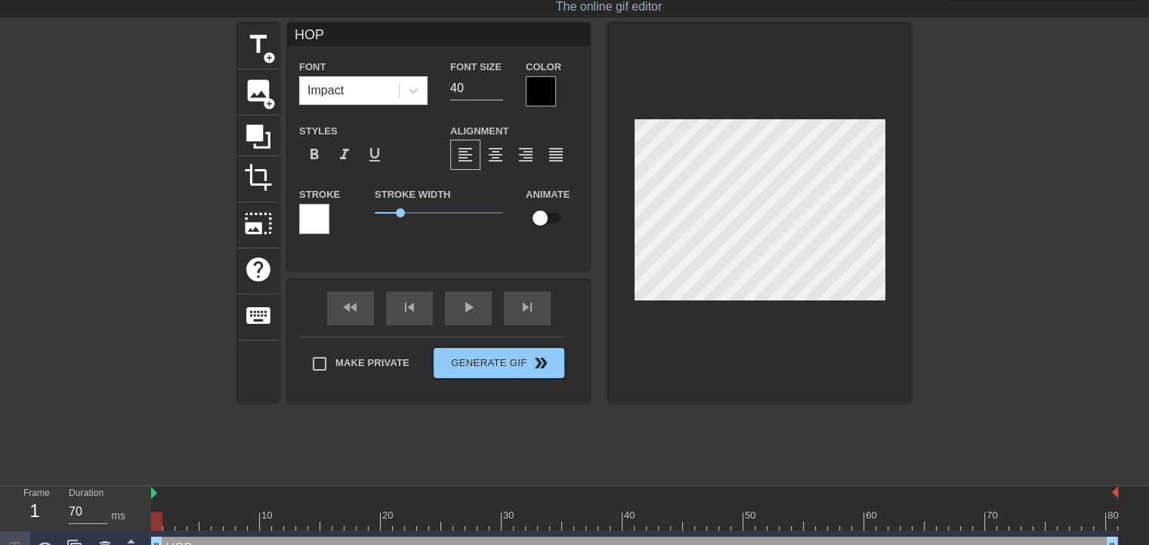
type input "HOP"
type textarea "HOP"
type input "HOP O"
type textarea "HOP O"
type input "HOP ON"
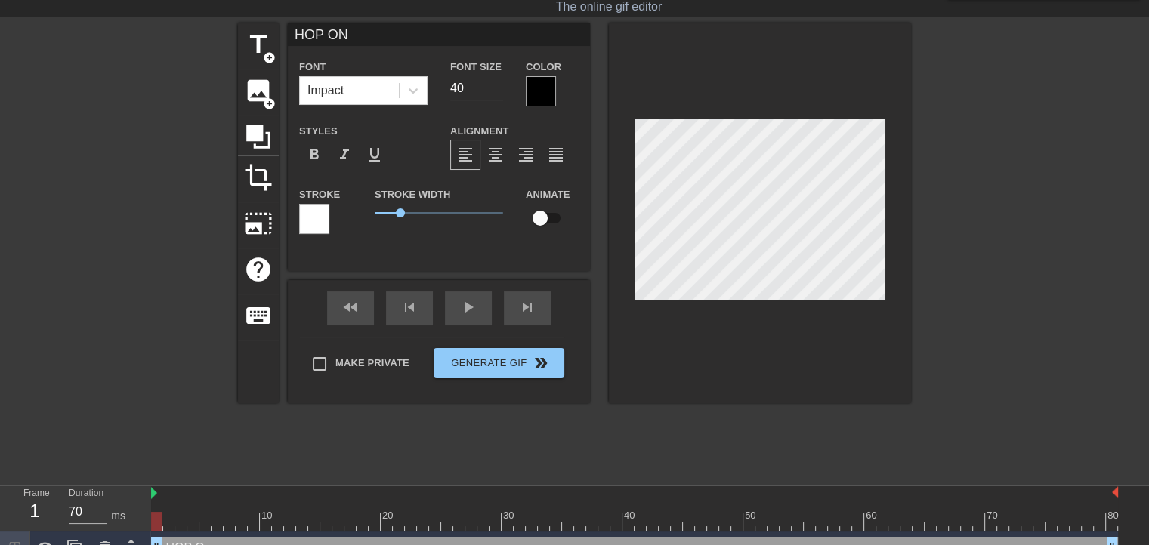
type textarea "HOP ON"
type input "HOP ON"
type textarea "HOP ON"
type input "HOP ON T"
type textarea "HOP ON T"
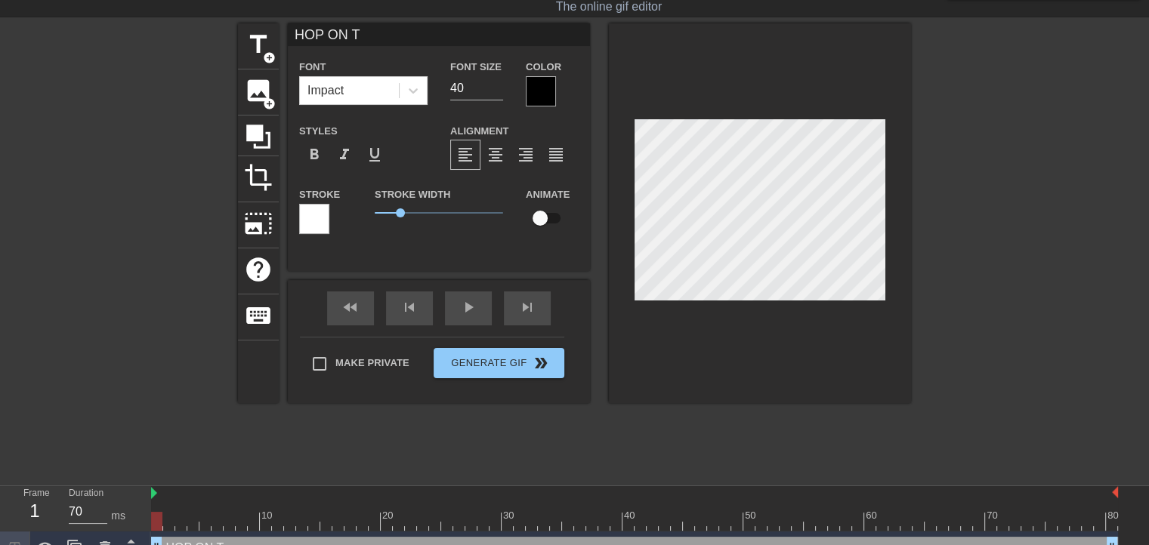
type input "HOP ON TO"
type textarea "HOP ON TO"
type input "HOP ON TOW"
type textarea "HOP ON TOW"
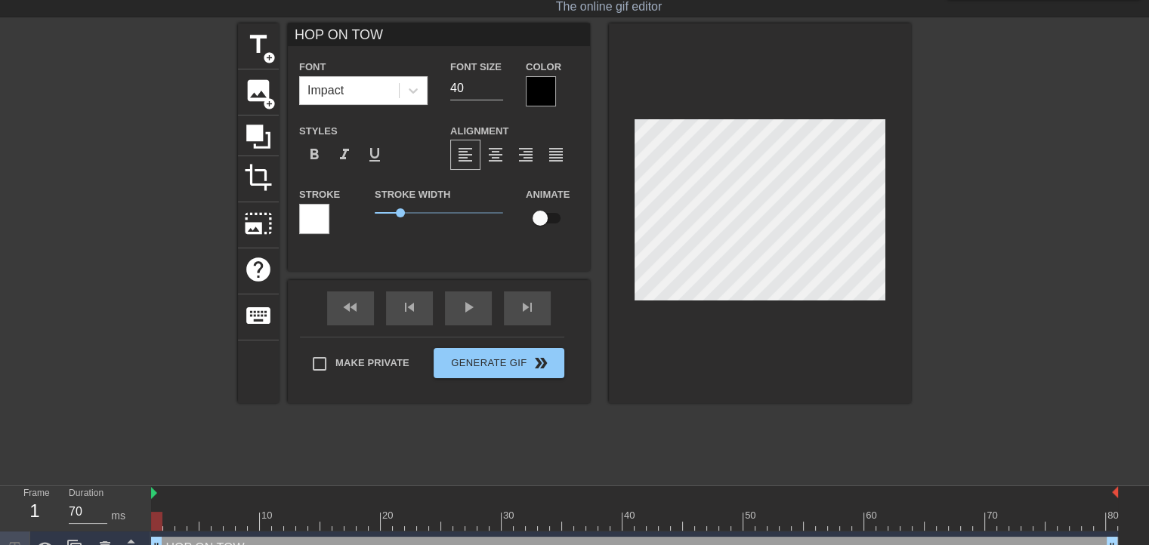
type input "HOP ON TOWN"
type textarea "HOP ON TOWN"
click at [320, 150] on span "format_bold" at bounding box center [314, 155] width 18 height 18
click at [347, 258] on div "HOP ON TOWN Font Impact Font Size 40 Color Styles format_bold format_italic for…" at bounding box center [439, 147] width 302 height 248
click at [251, 126] on icon at bounding box center [258, 137] width 24 height 24
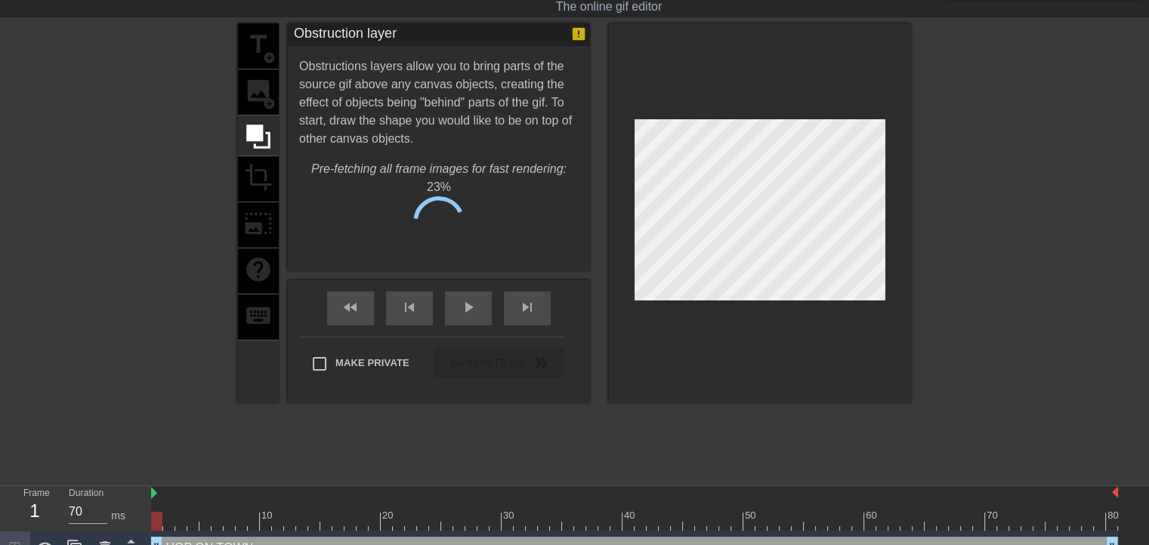
click at [267, 164] on div "title add_circle image add_circle crop photo_size_select_large help keyboard" at bounding box center [258, 213] width 41 height 380
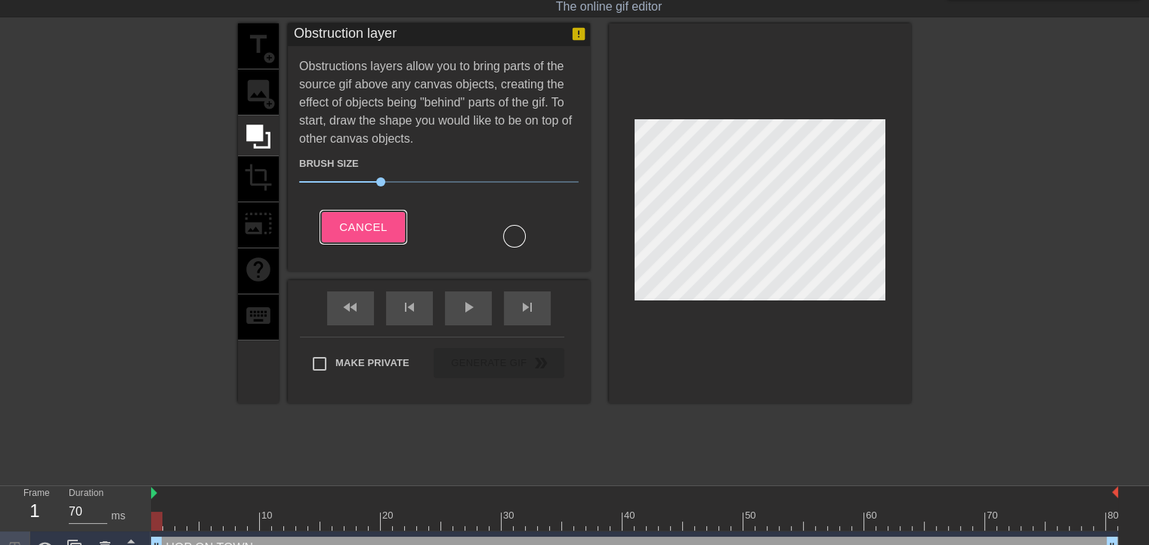
click at [353, 221] on span "Cancel" at bounding box center [363, 228] width 48 height 20
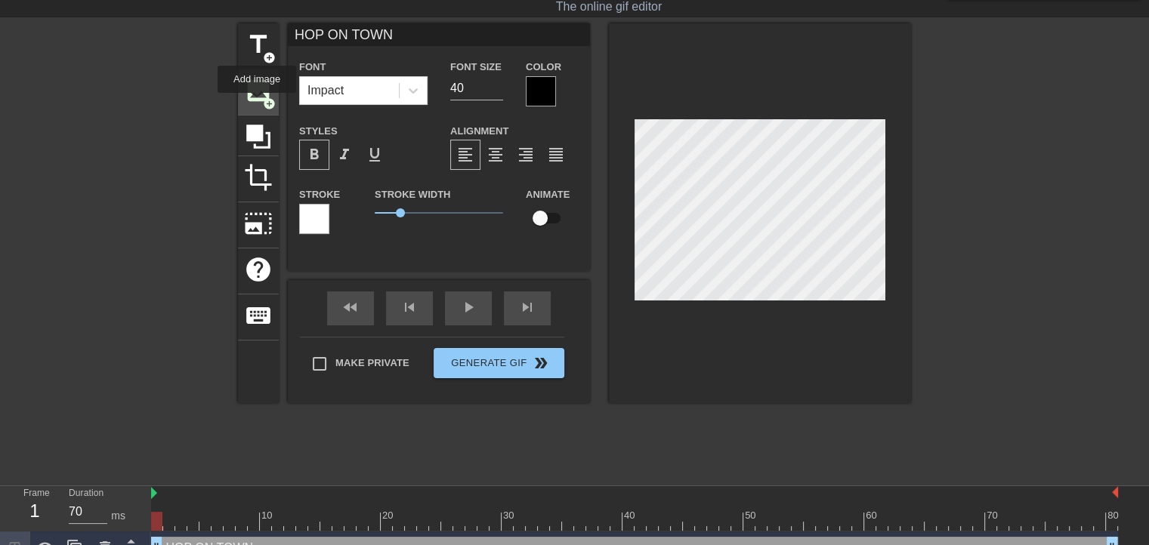
click at [258, 104] on div "image add_circle" at bounding box center [258, 93] width 41 height 46
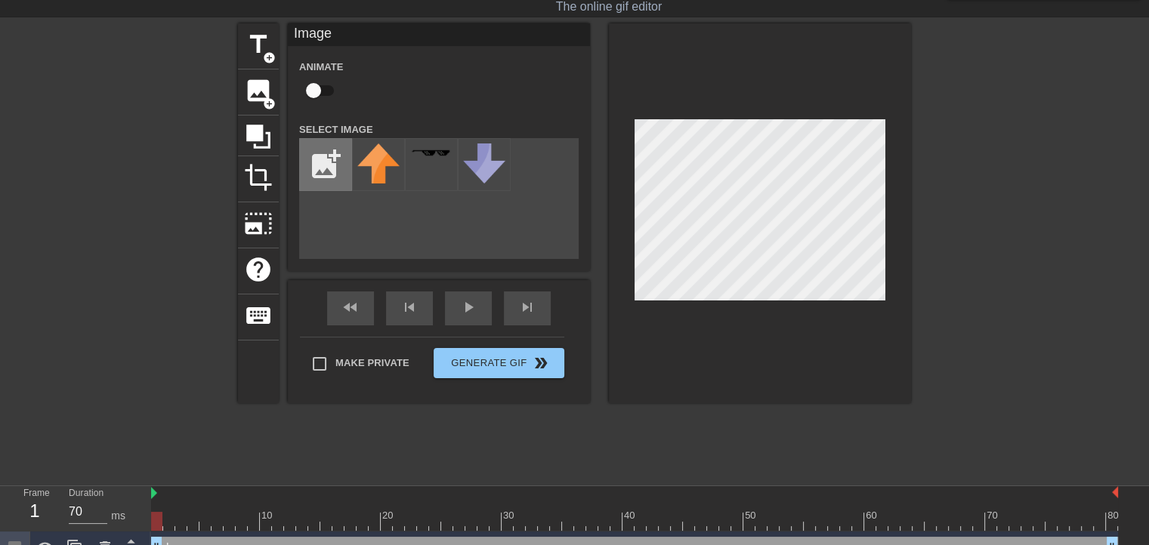
click at [326, 170] on input "file" at bounding box center [325, 164] width 51 height 51
click at [666, 362] on div at bounding box center [760, 213] width 302 height 380
click at [683, 392] on div at bounding box center [760, 213] width 302 height 380
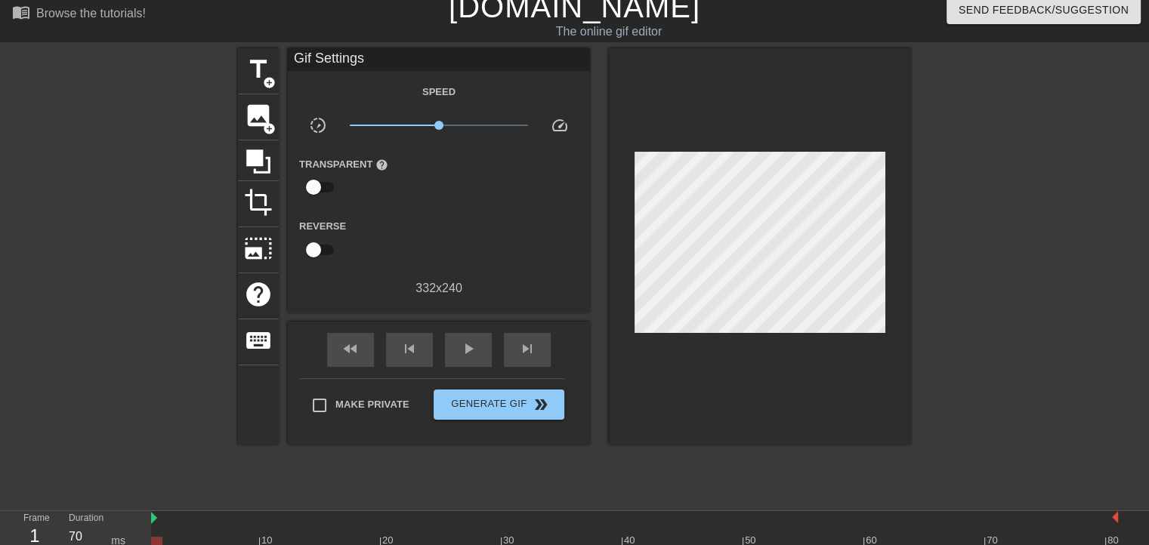
scroll to position [0, 0]
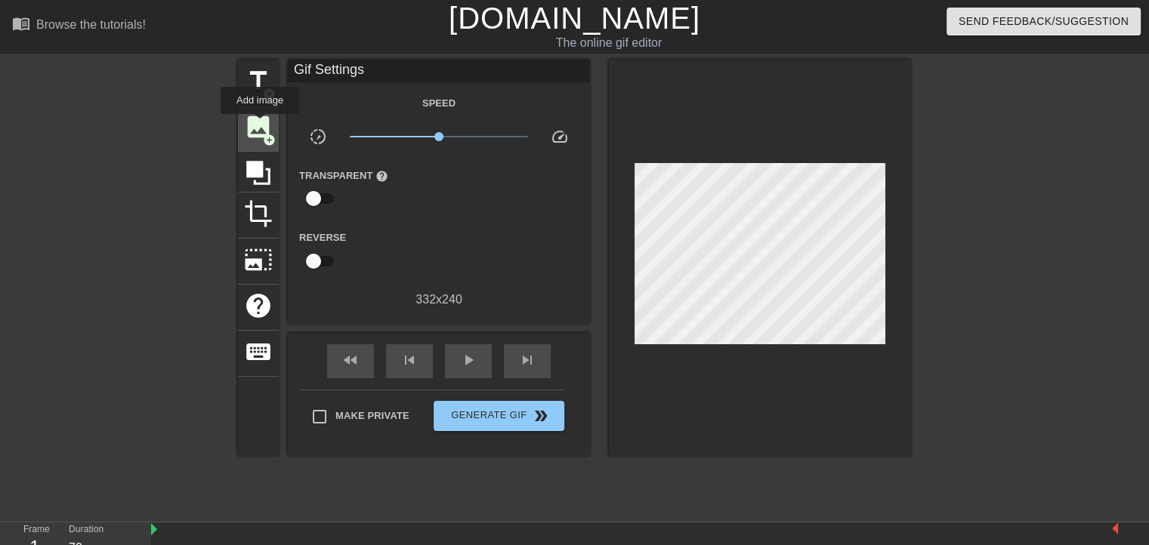
click at [261, 125] on span "image" at bounding box center [258, 127] width 29 height 29
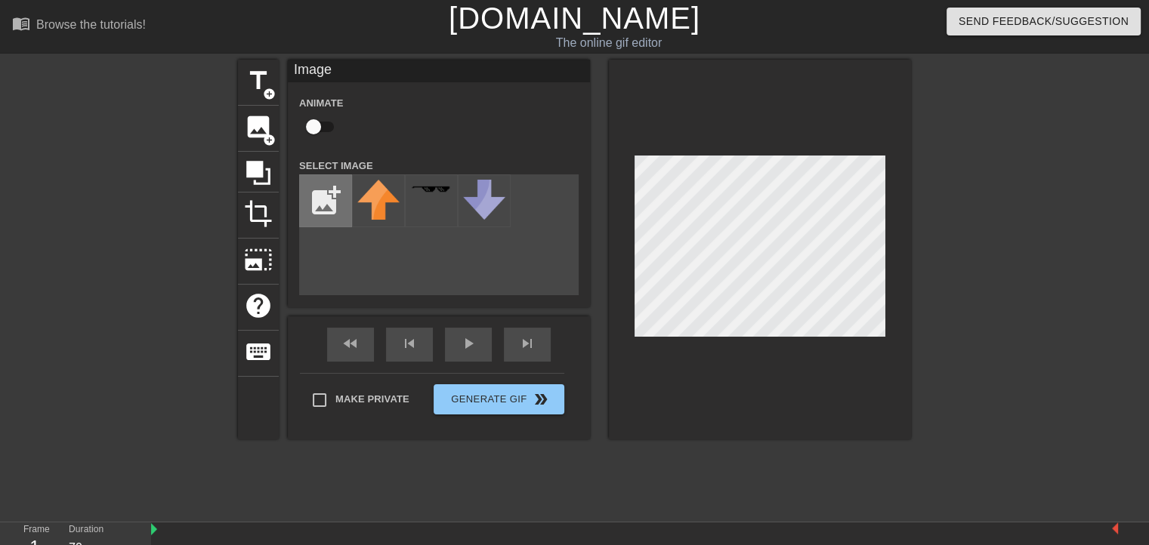
click at [326, 207] on input "file" at bounding box center [325, 200] width 51 height 51
type input "C:\fakepath\image.webp"
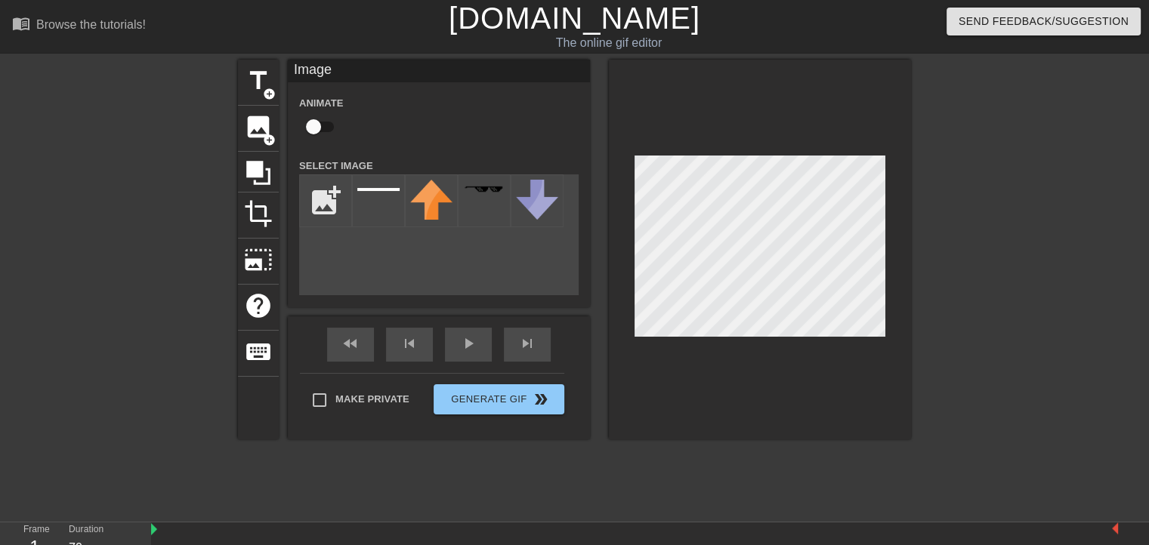
click at [662, 487] on div "title add_circle image add_circle crop photo_size_select_large help keyboard Im…" at bounding box center [574, 286] width 673 height 453
click at [363, 193] on div at bounding box center [378, 201] width 53 height 53
click at [381, 196] on div at bounding box center [378, 201] width 53 height 53
click at [369, 209] on div at bounding box center [378, 201] width 53 height 53
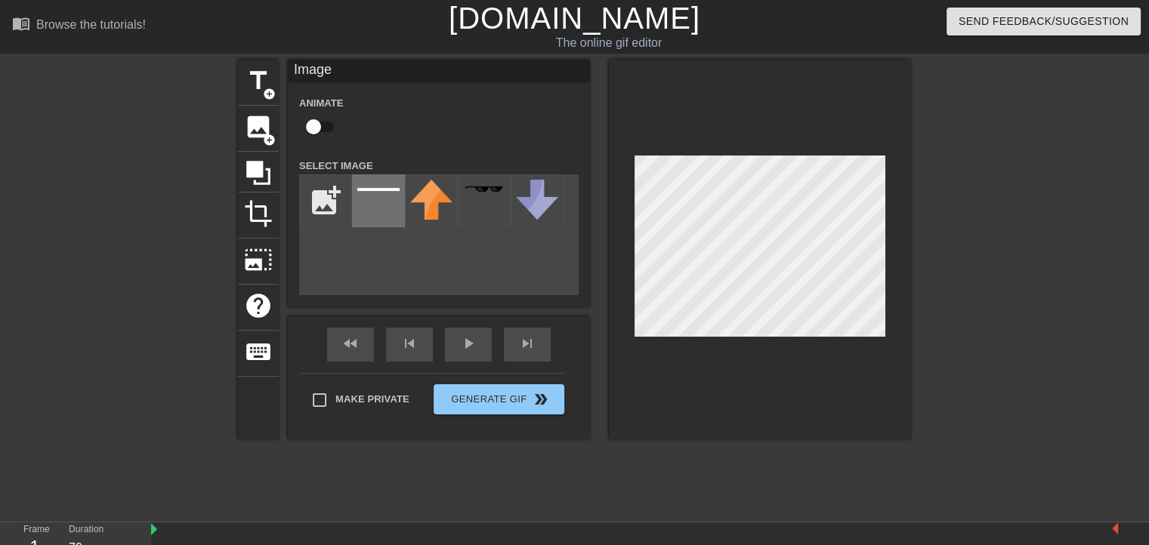
click at [372, 206] on div at bounding box center [378, 201] width 53 height 53
click at [372, 204] on div at bounding box center [378, 201] width 53 height 53
click at [373, 203] on div at bounding box center [378, 201] width 53 height 53
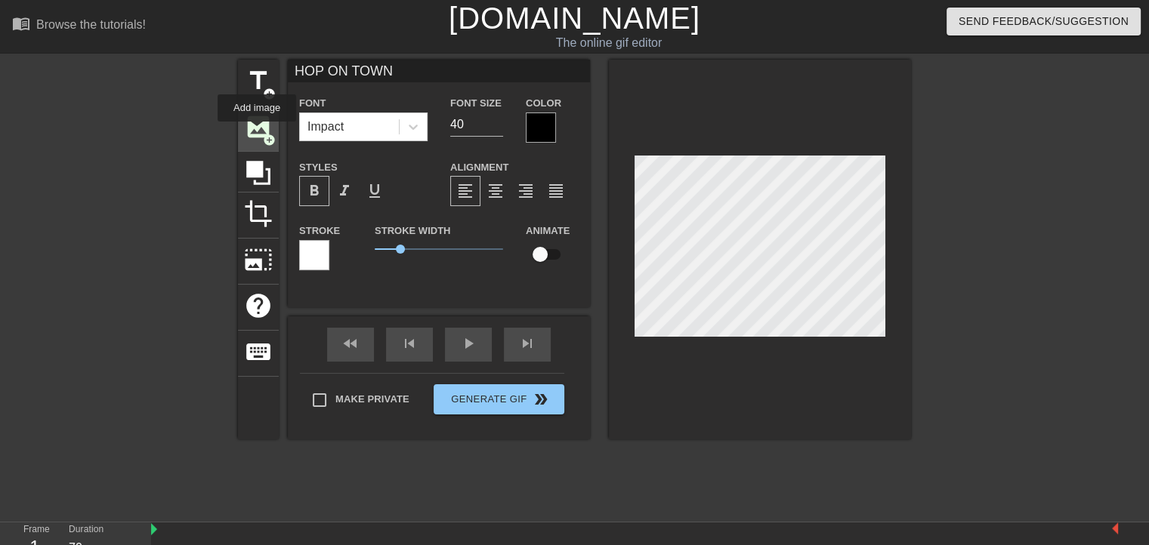
click at [258, 132] on span "image" at bounding box center [258, 127] width 29 height 29
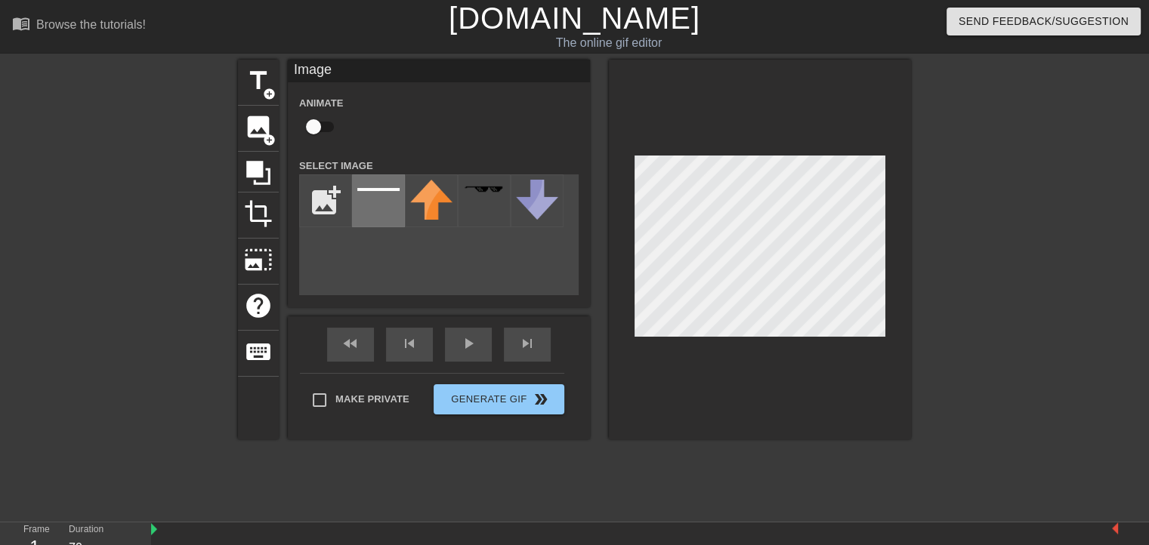
click at [388, 200] on div at bounding box center [378, 201] width 53 height 53
click at [752, 141] on div at bounding box center [760, 250] width 302 height 380
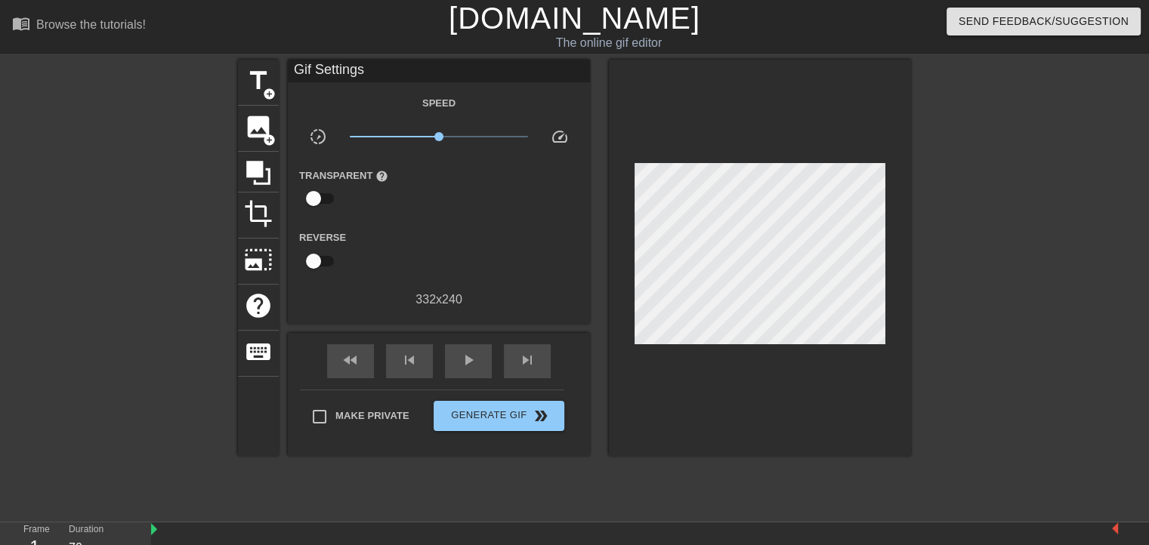
click at [620, 172] on div at bounding box center [760, 258] width 302 height 397
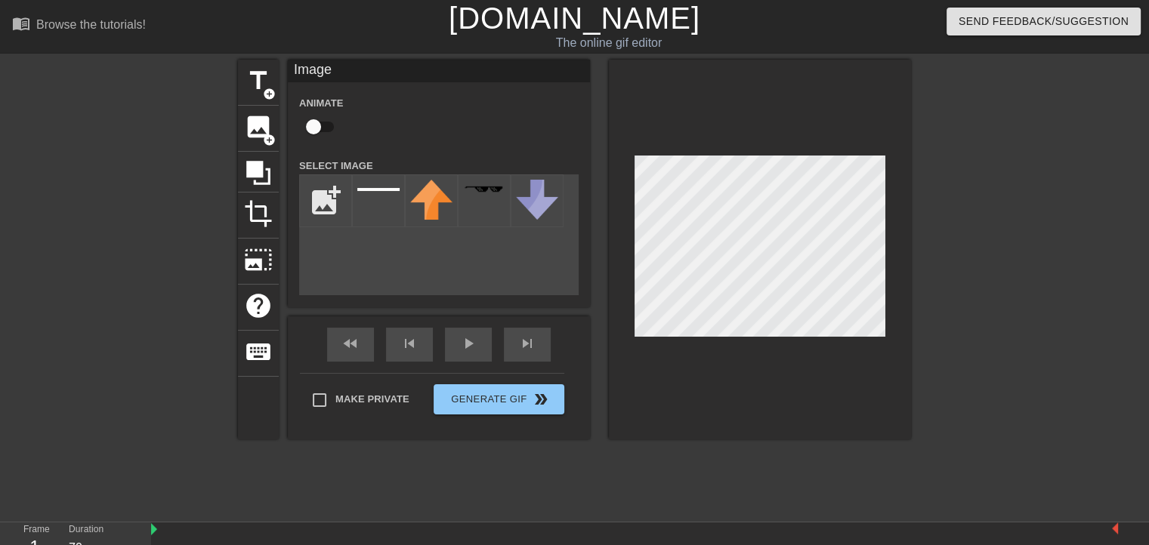
click at [617, 174] on div at bounding box center [760, 250] width 302 height 380
click at [988, 180] on div "title add_circle image add_circle crop photo_size_select_large help keyboard Im…" at bounding box center [574, 286] width 1149 height 453
click at [987, 188] on div at bounding box center [1042, 286] width 227 height 453
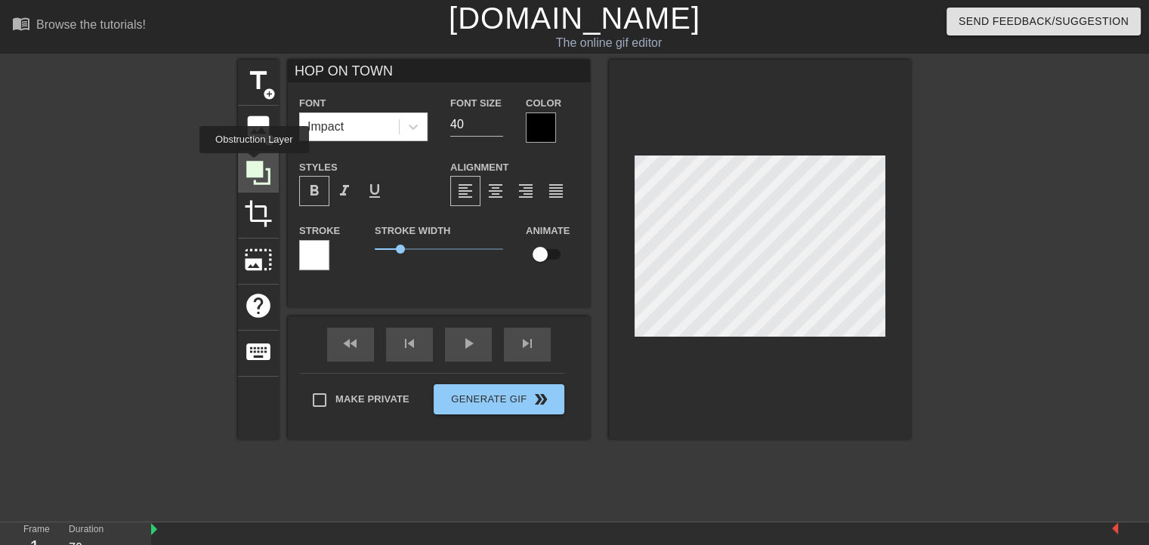
click at [258, 176] on icon at bounding box center [258, 173] width 29 height 29
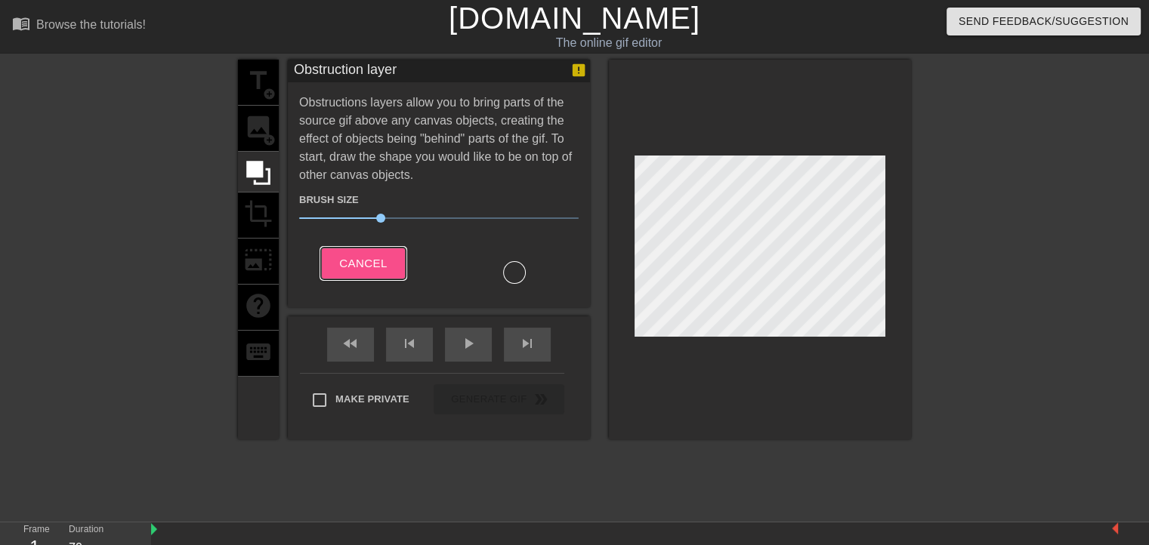
click at [378, 267] on span "Cancel" at bounding box center [363, 264] width 48 height 20
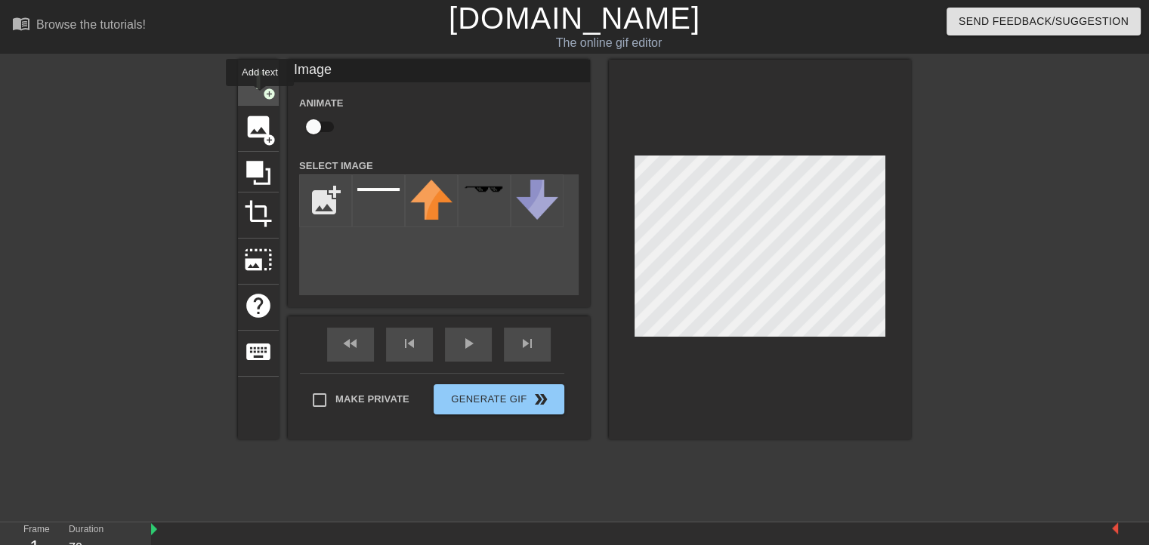
click at [260, 97] on div "title add_circle" at bounding box center [258, 83] width 41 height 46
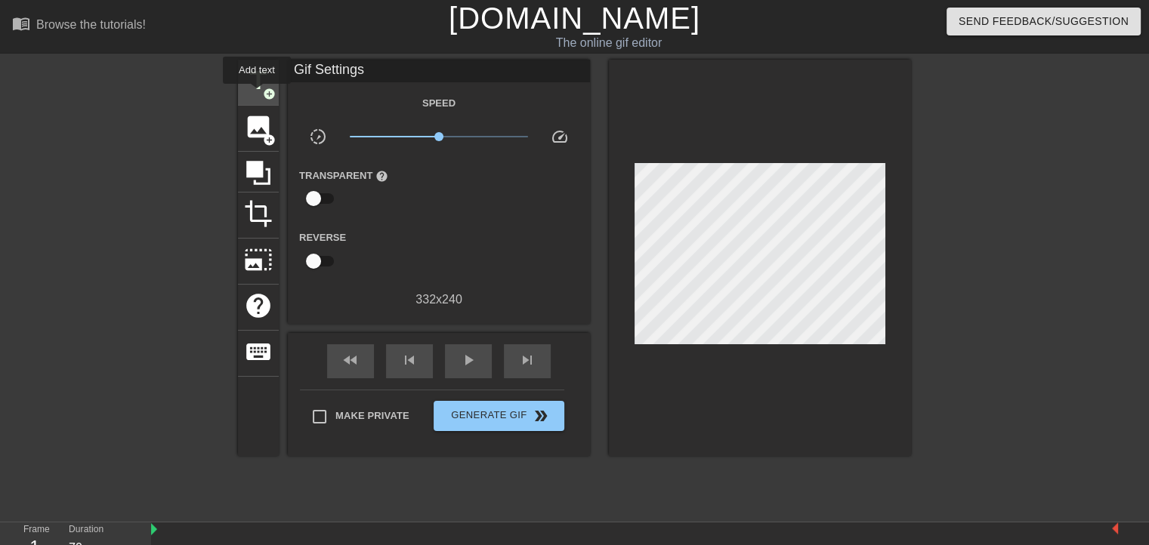
click at [253, 94] on span "title" at bounding box center [258, 80] width 29 height 29
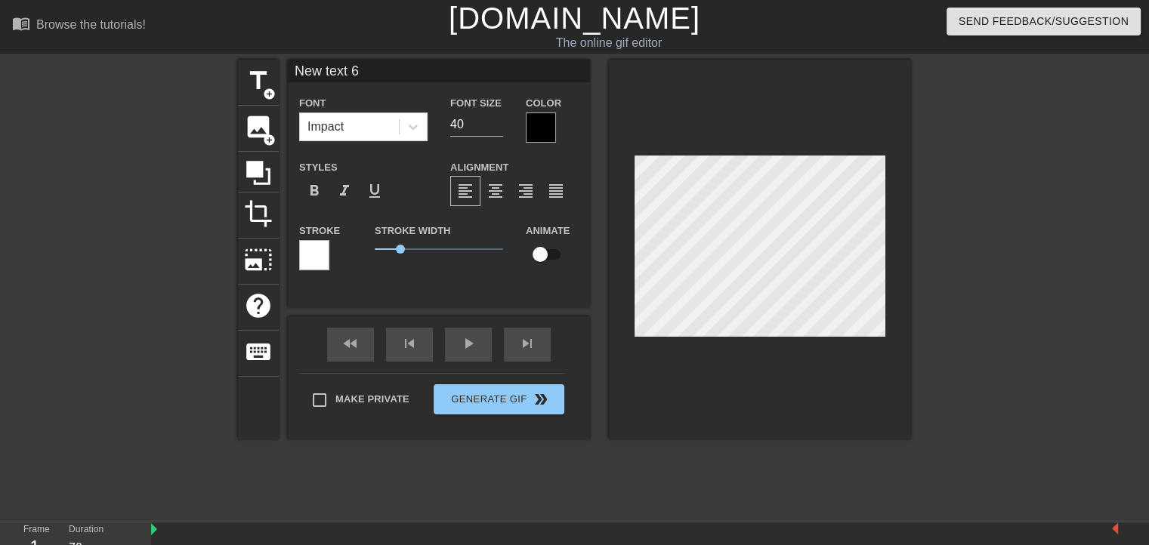
scroll to position [2, 2]
type input "New text"
type textarea "New text"
type input "New text"
type textarea "New text"
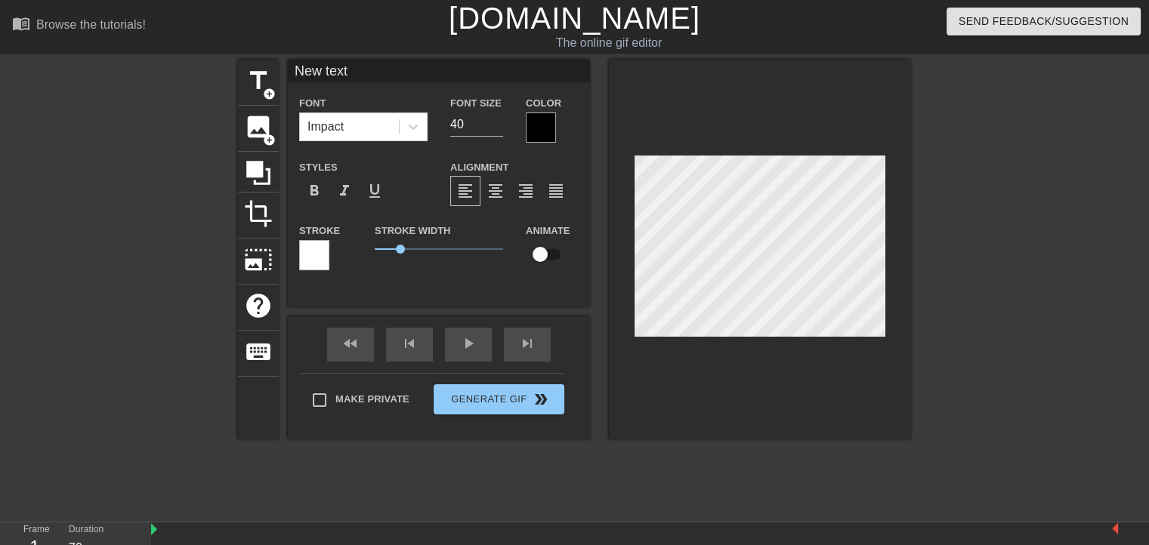
type input "New tex"
type textarea "New tex"
type input "New te"
type textarea "New te"
type input "New t"
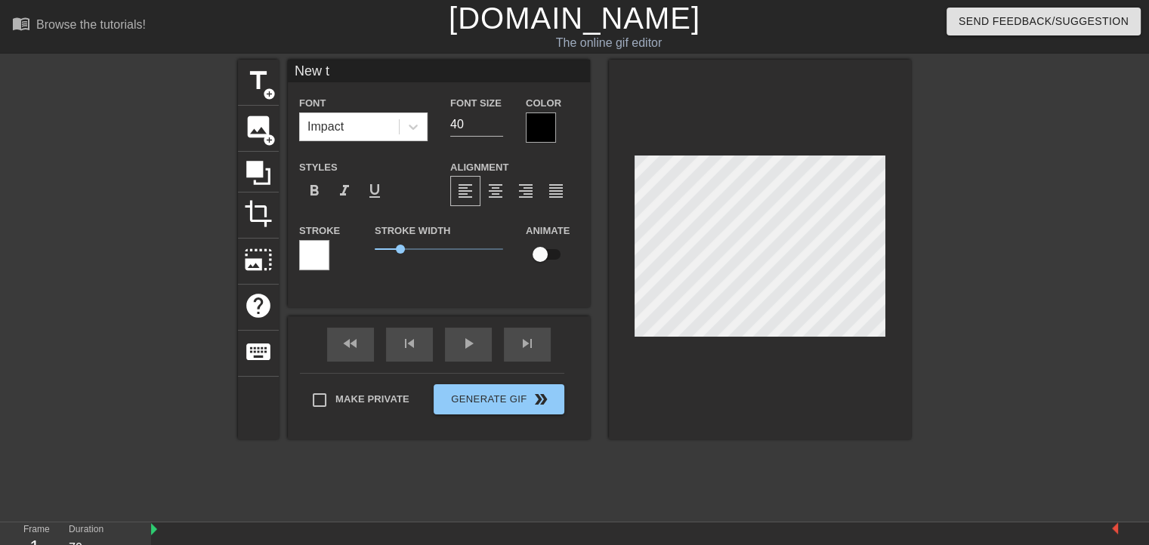
type textarea "New t"
type input "New"
type textarea "New"
type input "New"
type textarea "New"
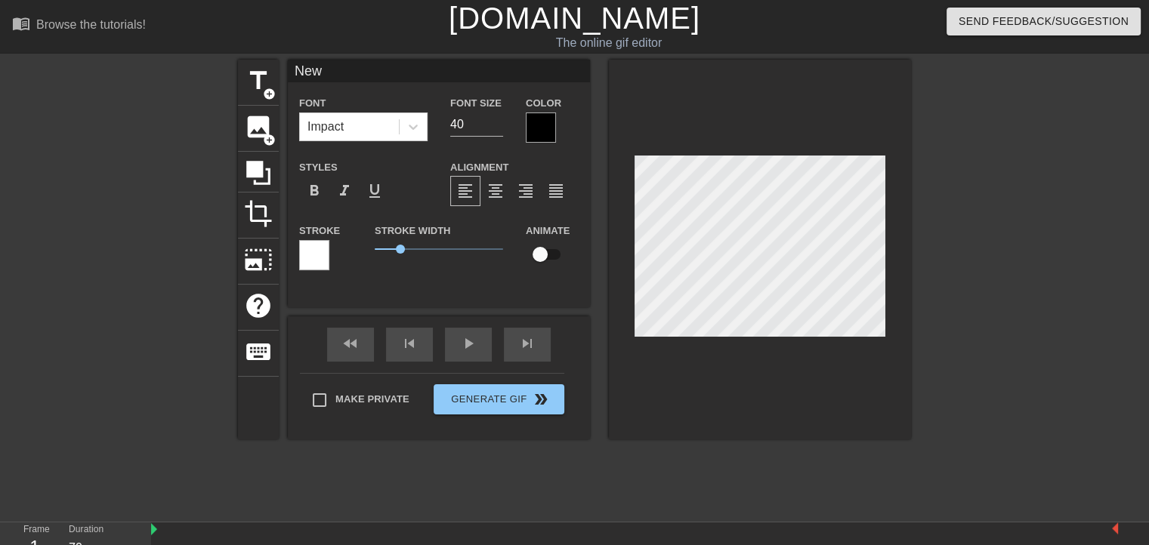
type input "Ne"
type textarea "Ne"
type input "N"
type textarea "N"
type input "H"
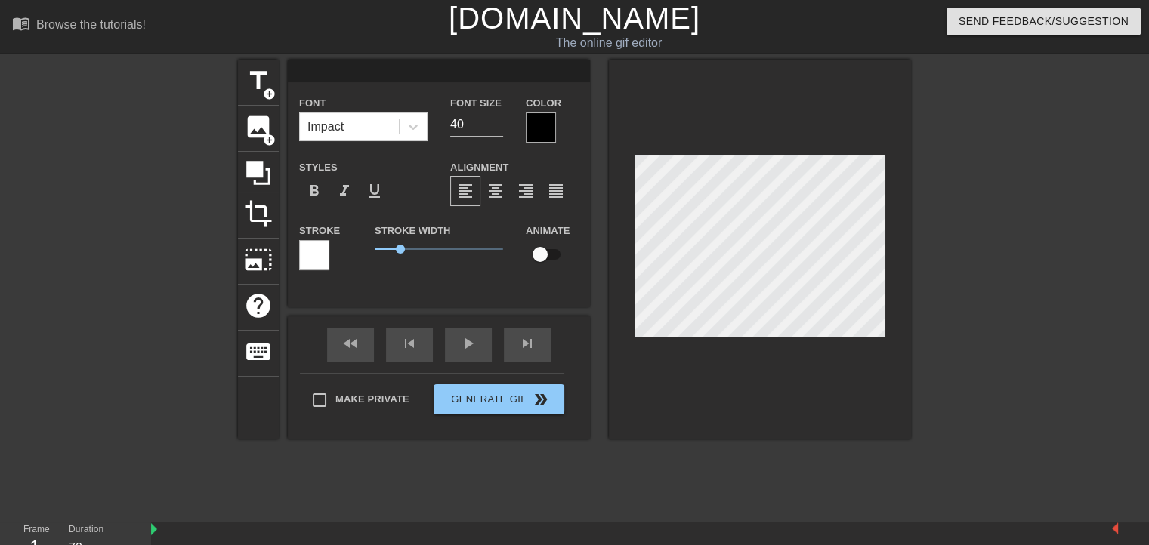
type textarea "H"
type input "HO"
type textarea "HO"
type input "HOP"
type textarea "HOP"
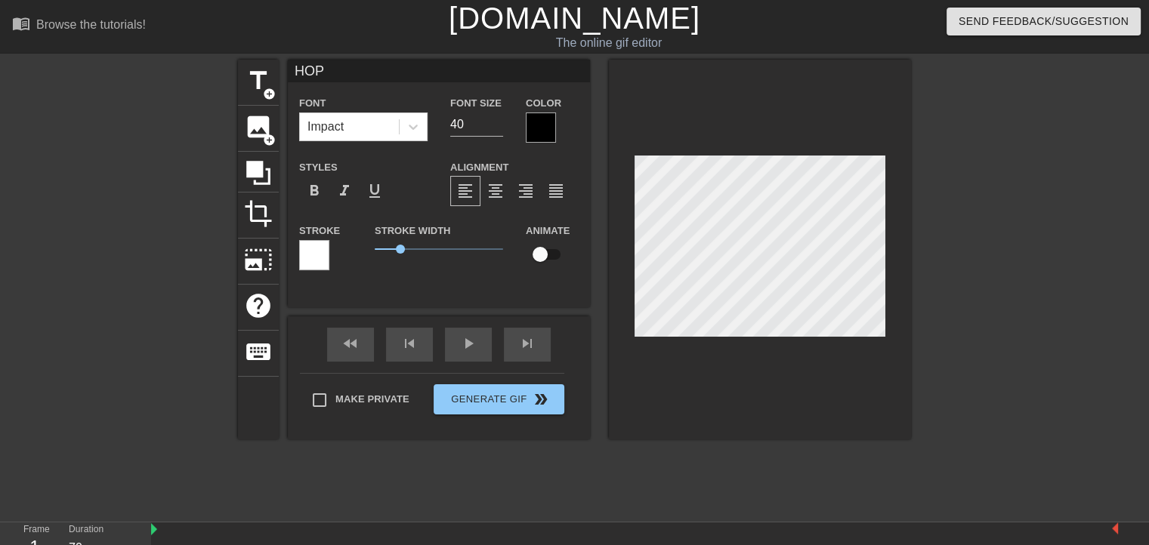
type input "HOP"
type textarea "HOP O"
type input "HOP ON"
type textarea "HOP ON"
type input "HOP ON"
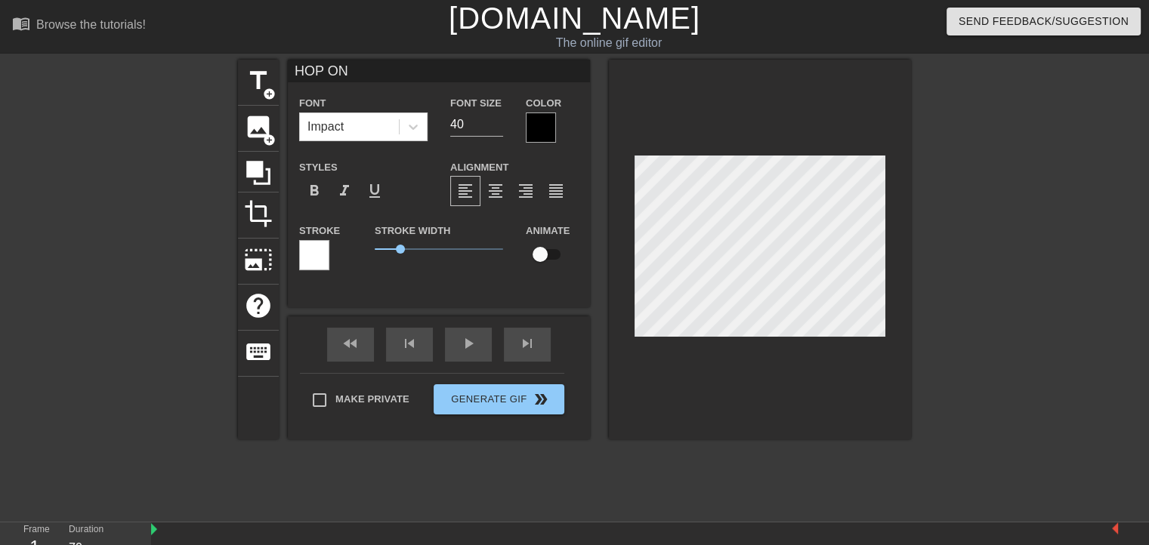
type textarea "HOP ON"
type input "HOP ON T"
type textarea "HOP ON T"
type input "HOP ON TO"
type textarea "HOP ON TO"
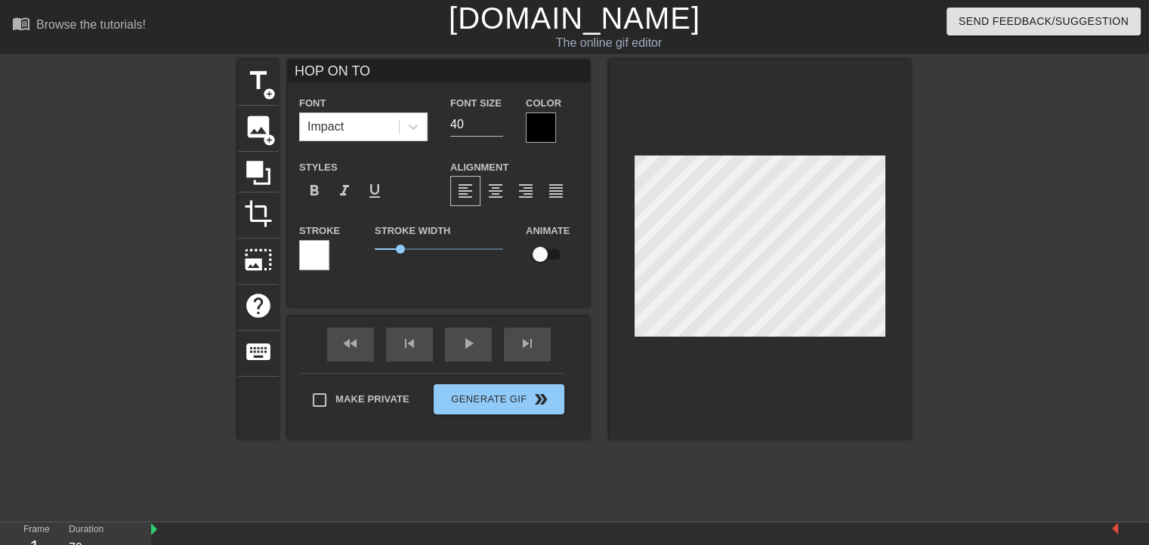
type input "HOP ON TOW"
type textarea "HOP ON TOWN"
type input "HOP ON TOWN"
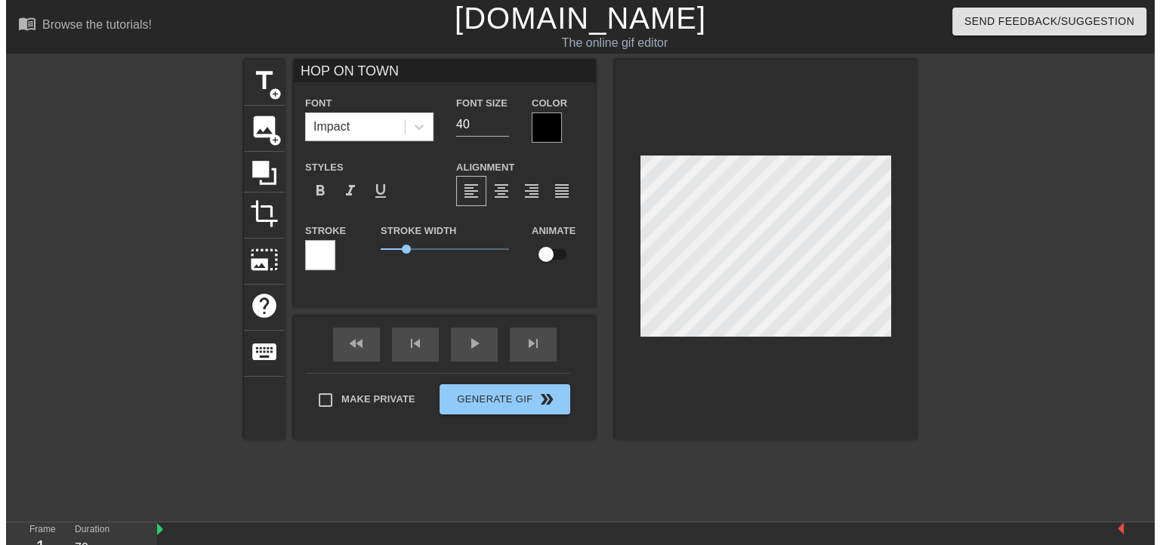
scroll to position [2, 5]
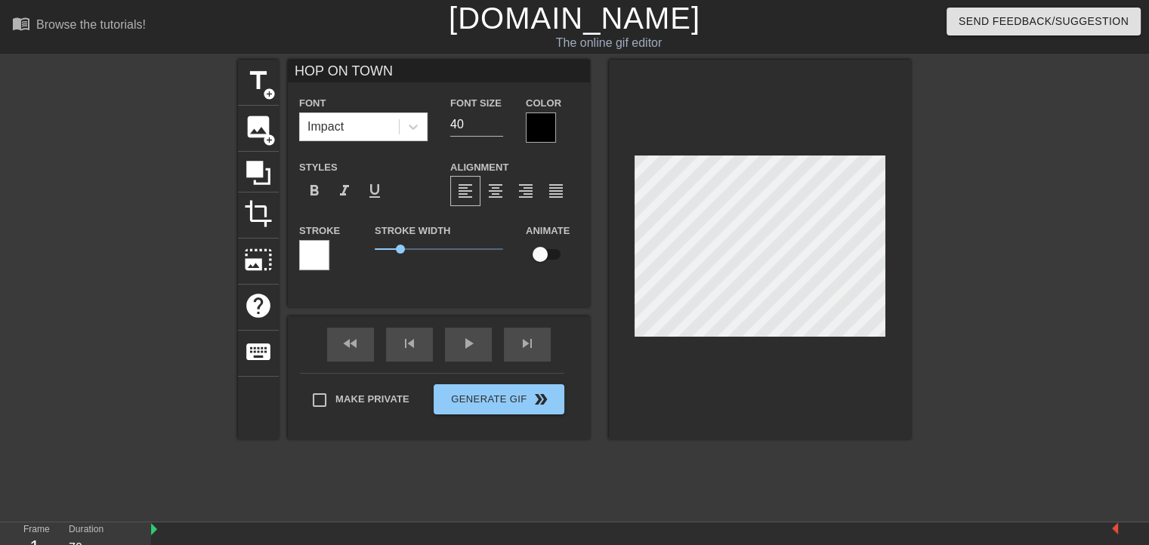
click at [1003, 275] on div at bounding box center [1042, 286] width 227 height 453
click at [1052, 194] on div at bounding box center [1042, 286] width 227 height 453
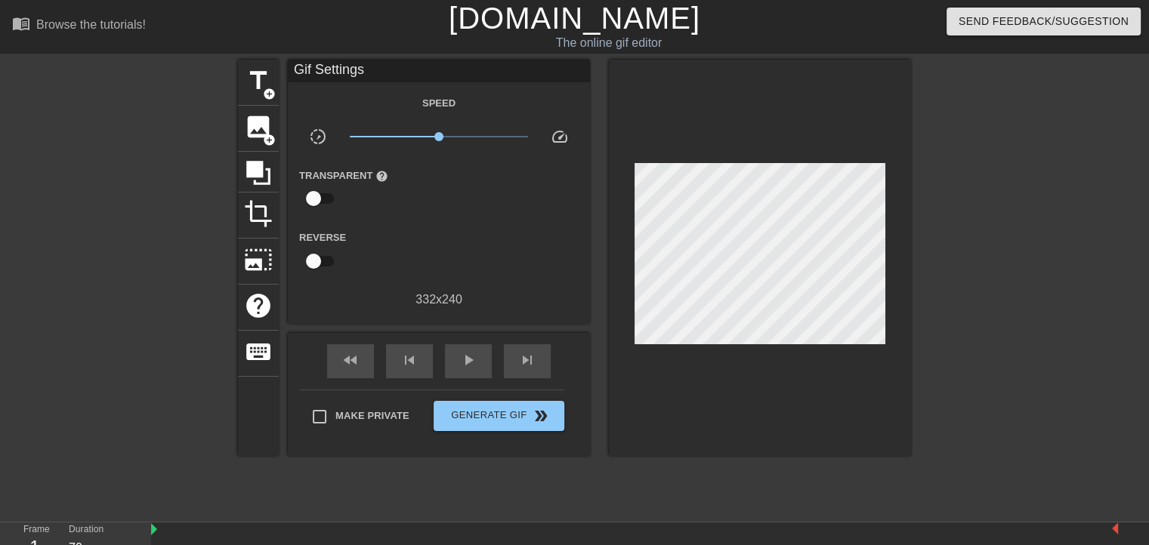
click at [1003, 219] on div at bounding box center [1042, 286] width 227 height 453
click at [523, 419] on span "Generate Gif double_arrow" at bounding box center [499, 416] width 119 height 18
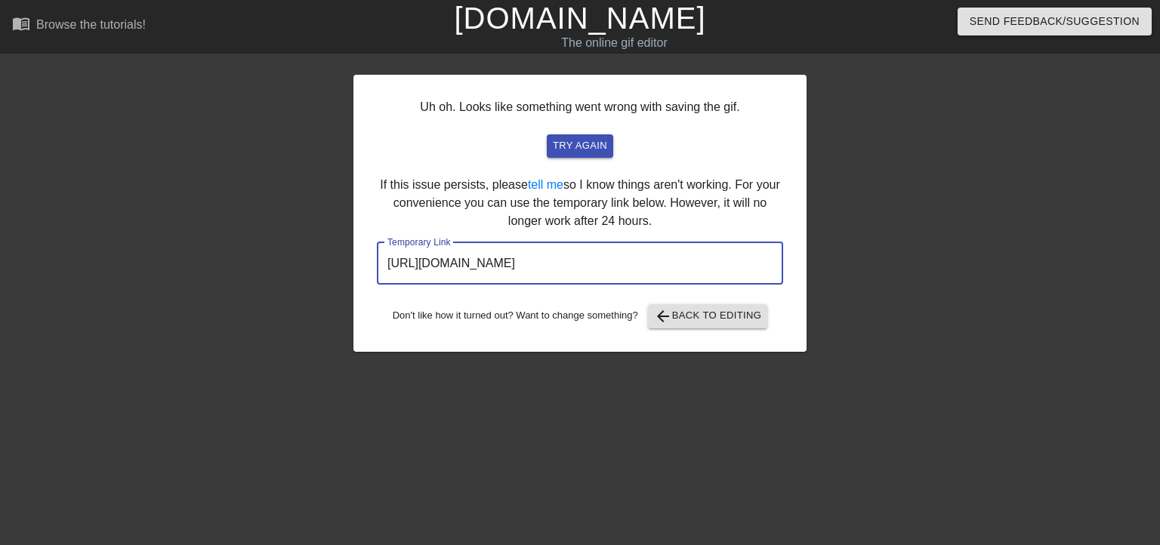
drag, startPoint x: 725, startPoint y: 254, endPoint x: 302, endPoint y: 273, distance: 422.8
click at [305, 273] on div "Uh oh. Looks like something went wrong with saving the gif. try again If this i…" at bounding box center [580, 286] width 1160 height 453
